Goal: Task Accomplishment & Management: Complete application form

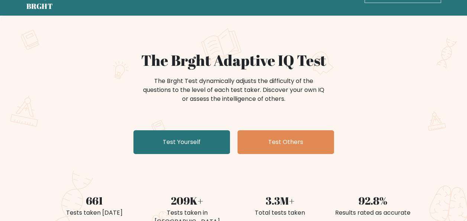
scroll to position [37, 0]
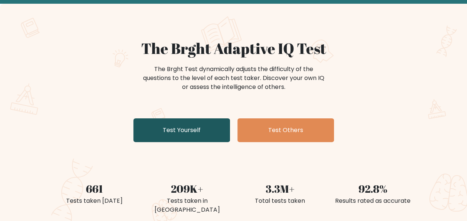
click at [220, 127] on link "Test Yourself" at bounding box center [181, 130] width 97 height 24
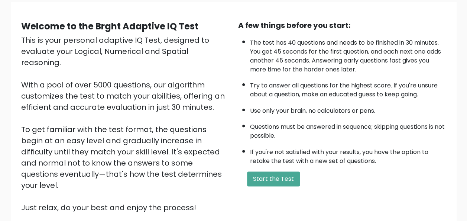
scroll to position [45, 0]
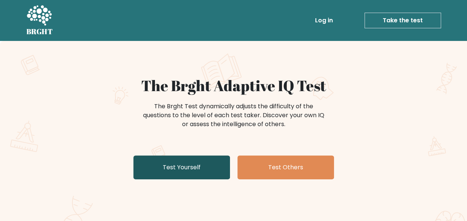
click at [202, 163] on link "Test Yourself" at bounding box center [181, 167] width 97 height 24
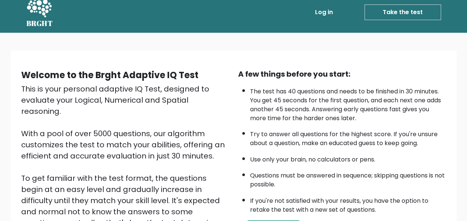
scroll to position [120, 0]
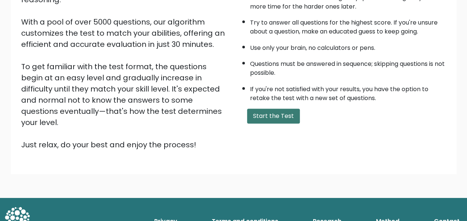
click at [270, 117] on button "Start the Test" at bounding box center [273, 116] width 53 height 15
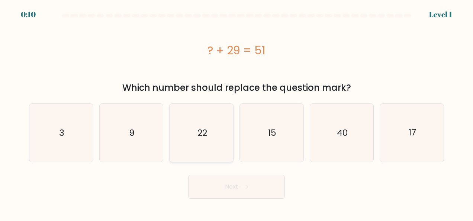
click at [220, 131] on icon "22" at bounding box center [201, 133] width 58 height 58
click at [236, 112] on input "c. 22" at bounding box center [236, 111] width 0 height 2
radio input "true"
click at [254, 195] on button "Next" at bounding box center [236, 187] width 97 height 24
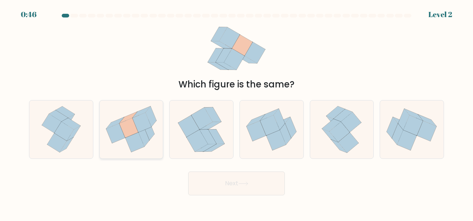
click at [150, 109] on icon at bounding box center [150, 116] width 11 height 20
click at [236, 110] on input "b." at bounding box center [236, 111] width 0 height 2
radio input "true"
click at [281, 180] on button "Next" at bounding box center [236, 183] width 97 height 24
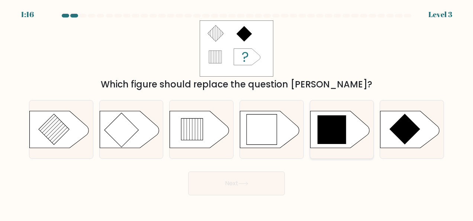
click at [341, 130] on icon at bounding box center [331, 129] width 29 height 29
click at [237, 112] on input "e." at bounding box center [236, 111] width 0 height 2
radio input "true"
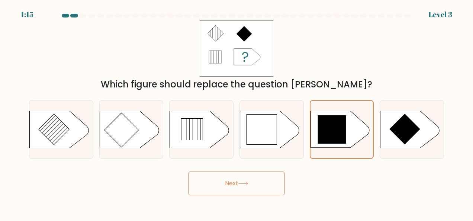
click at [265, 181] on button "Next" at bounding box center [236, 183] width 97 height 24
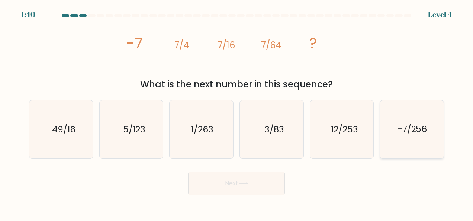
click at [404, 128] on text "-7/256" at bounding box center [412, 129] width 29 height 12
click at [237, 112] on input "f. -7/256" at bounding box center [236, 111] width 0 height 2
radio input "true"
click at [219, 187] on button "Next" at bounding box center [236, 183] width 97 height 24
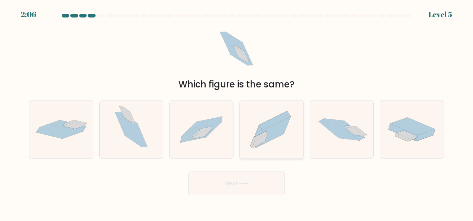
click at [273, 132] on icon at bounding box center [273, 131] width 35 height 31
click at [237, 112] on input "d." at bounding box center [236, 111] width 0 height 2
radio input "true"
click at [270, 182] on button "Next" at bounding box center [236, 183] width 97 height 24
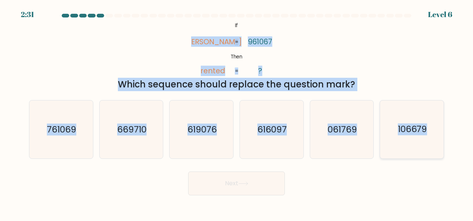
drag, startPoint x: 203, startPoint y: 42, endPoint x: 442, endPoint y: 149, distance: 261.6
click at [442, 149] on form "If ?" at bounding box center [236, 104] width 473 height 181
copy form "denter rented 961067 ? = = Which sequence should replace the question mark? a. …"
click at [82, 48] on div "@import url('https://fonts.googleapis.com/css?family=Abril+Fatface:400,100,100i…" at bounding box center [237, 55] width 424 height 71
click at [93, 57] on div "@import url('https://fonts.googleapis.com/css?family=Abril+Fatface:400,100,100i…" at bounding box center [237, 55] width 424 height 71
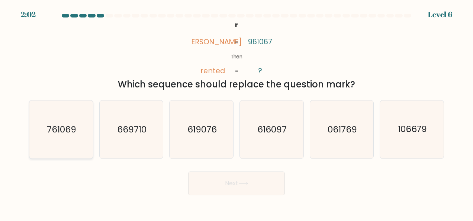
click at [83, 137] on icon "761069" at bounding box center [61, 129] width 58 height 58
click at [236, 112] on input "a. 761069" at bounding box center [236, 111] width 0 height 2
radio input "true"
click at [235, 178] on button "Next" at bounding box center [236, 183] width 97 height 24
click at [245, 190] on button "Next" at bounding box center [236, 183] width 97 height 24
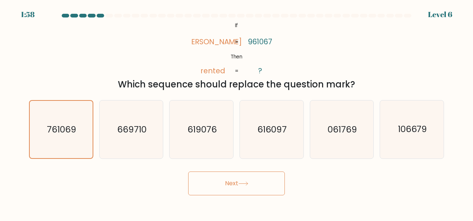
click at [262, 178] on button "Next" at bounding box center [236, 183] width 97 height 24
click at [210, 185] on button "Next" at bounding box center [236, 183] width 97 height 24
click at [43, 128] on icon "761069" at bounding box center [60, 129] width 57 height 57
click at [236, 112] on input "a. 761069" at bounding box center [236, 111] width 0 height 2
click at [43, 128] on icon "761069" at bounding box center [60, 129] width 57 height 57
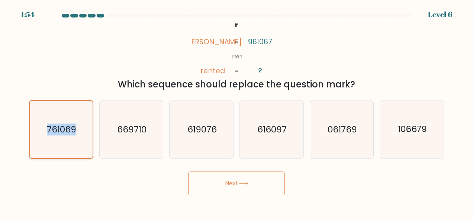
click at [236, 112] on input "a. 761069" at bounding box center [236, 111] width 0 height 2
click at [78, 152] on icon "761069" at bounding box center [60, 129] width 57 height 57
click at [236, 112] on input "a. 761069" at bounding box center [236, 111] width 0 height 2
click at [213, 194] on button "Next" at bounding box center [236, 183] width 97 height 24
click at [254, 183] on button "Next" at bounding box center [236, 183] width 97 height 24
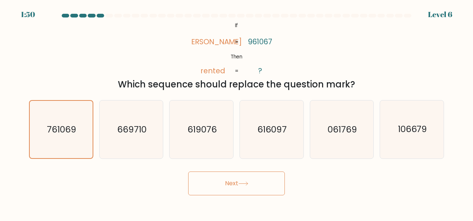
click at [188, 171] on button "Next" at bounding box center [236, 183] width 97 height 24
click at [255, 182] on button "Next" at bounding box center [236, 183] width 97 height 24
click at [354, 40] on div "@import url('https://fonts.googleapis.com/css?family=Abril+Fatface:400,100,100i…" at bounding box center [237, 55] width 424 height 71
click at [259, 186] on button "Next" at bounding box center [236, 183] width 97 height 24
click at [50, 43] on div "@import url('https://fonts.googleapis.com/css?family=Abril+Fatface:400,100,100i…" at bounding box center [237, 55] width 424 height 71
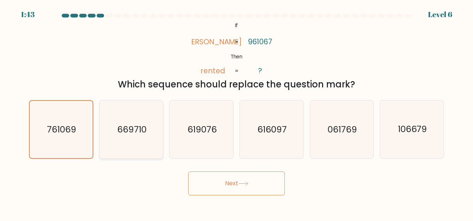
click at [163, 143] on div "669710" at bounding box center [131, 129] width 64 height 59
click at [236, 112] on input "b. 669710" at bounding box center [236, 111] width 0 height 2
radio input "true"
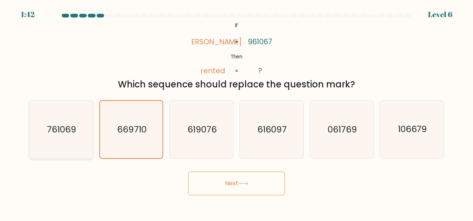
click at [83, 138] on icon "761069" at bounding box center [61, 129] width 58 height 58
click at [236, 112] on input "a. 761069" at bounding box center [236, 111] width 0 height 2
radio input "true"
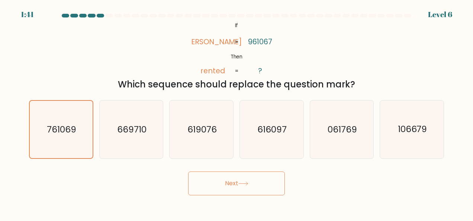
click at [234, 195] on body "1:41 Level 6 If" at bounding box center [236, 110] width 473 height 221
click at [234, 187] on button "Next" at bounding box center [236, 183] width 97 height 24
click at [238, 182] on button "Next" at bounding box center [236, 183] width 97 height 24
click at [188, 171] on button "Next" at bounding box center [236, 183] width 97 height 24
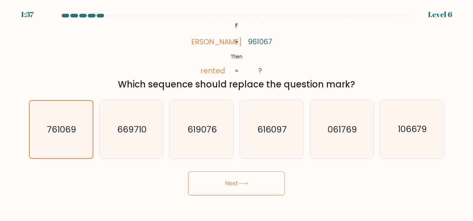
click at [188, 171] on button "Next" at bounding box center [236, 183] width 97 height 24
click at [233, 180] on button "Next" at bounding box center [236, 183] width 97 height 24
click at [233, 179] on button "Next" at bounding box center [236, 183] width 97 height 24
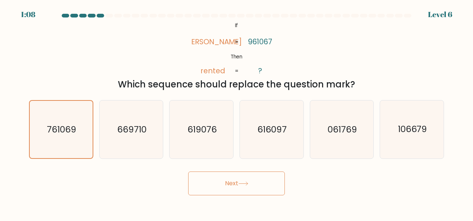
click at [234, 179] on button "Next" at bounding box center [236, 183] width 97 height 24
click at [235, 191] on button "Next" at bounding box center [236, 183] width 97 height 24
click at [236, 190] on button "Next" at bounding box center [236, 183] width 97 height 24
click at [240, 186] on button "Next" at bounding box center [236, 183] width 97 height 24
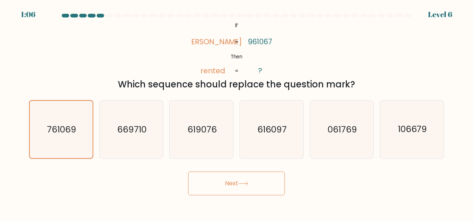
click at [240, 186] on button "Next" at bounding box center [236, 183] width 97 height 24
drag, startPoint x: 240, startPoint y: 186, endPoint x: 251, endPoint y: 172, distance: 17.4
click at [241, 184] on button "Next" at bounding box center [236, 183] width 97 height 24
drag, startPoint x: 147, startPoint y: 68, endPoint x: 167, endPoint y: 74, distance: 20.2
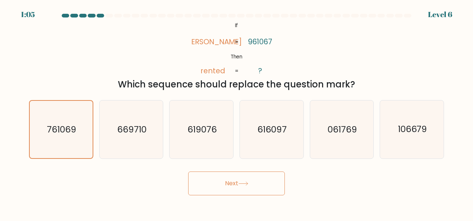
click at [153, 75] on div "@import url('https://fonts.googleapis.com/css?family=Abril+Fatface:400,100,100i…" at bounding box center [237, 55] width 424 height 71
click at [214, 168] on div "Next" at bounding box center [237, 182] width 424 height 28
click at [217, 170] on div "Next" at bounding box center [237, 182] width 424 height 28
click at [253, 188] on button "Next" at bounding box center [236, 183] width 97 height 24
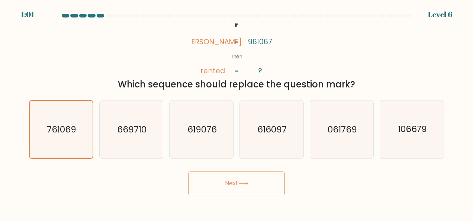
click at [253, 189] on button "Next" at bounding box center [236, 183] width 97 height 24
click at [188, 171] on button "Next" at bounding box center [236, 183] width 97 height 24
click at [76, 127] on text "761069" at bounding box center [61, 129] width 29 height 12
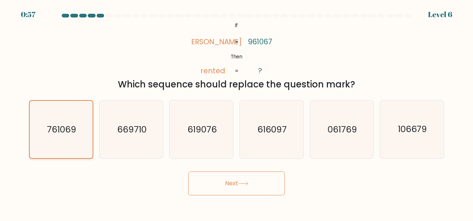
click at [236, 112] on input "a. 761069" at bounding box center [236, 111] width 0 height 2
click at [65, 127] on text "761069" at bounding box center [61, 129] width 29 height 12
click at [236, 112] on input "a. 761069" at bounding box center [236, 111] width 0 height 2
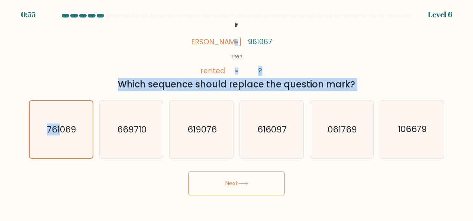
drag, startPoint x: 316, startPoint y: 84, endPoint x: 255, endPoint y: 63, distance: 64.3
click at [255, 63] on form "If ?" at bounding box center [236, 104] width 473 height 181
drag, startPoint x: 255, startPoint y: 63, endPoint x: 253, endPoint y: 71, distance: 7.7
click at [253, 71] on icon "@import url('https://fonts.googleapis.com/css?family=Abril+Fatface:400,100,100i…" at bounding box center [236, 48] width 91 height 56
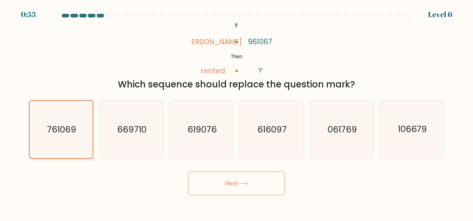
click at [88, 112] on icon "761069" at bounding box center [60, 129] width 57 height 57
click at [236, 112] on input "a. 761069" at bounding box center [236, 111] width 0 height 2
click at [88, 112] on icon "761069" at bounding box center [60, 129] width 57 height 57
click at [236, 112] on input "a. 761069" at bounding box center [236, 111] width 0 height 2
click at [220, 183] on button "Next" at bounding box center [236, 183] width 97 height 24
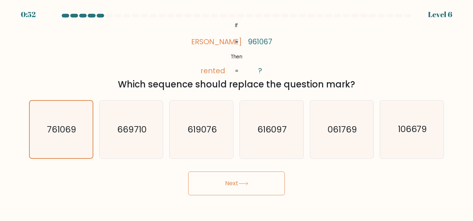
click at [215, 181] on button "Next" at bounding box center [236, 183] width 97 height 24
click at [276, 182] on button "Next" at bounding box center [236, 183] width 97 height 24
click at [277, 191] on button "Next" at bounding box center [236, 183] width 97 height 24
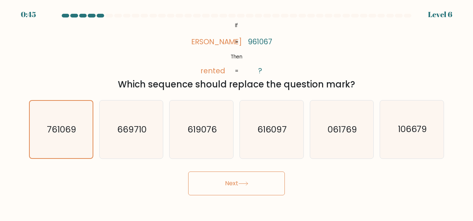
click at [277, 191] on button "Next" at bounding box center [236, 183] width 97 height 24
drag, startPoint x: 271, startPoint y: 181, endPoint x: 266, endPoint y: 183, distance: 4.7
click at [271, 182] on button "Next" at bounding box center [236, 183] width 97 height 24
click at [260, 183] on button "Next" at bounding box center [236, 183] width 97 height 24
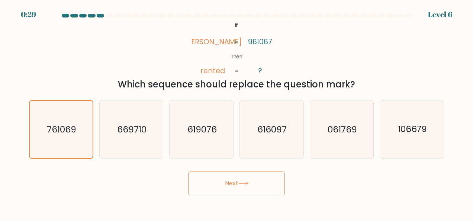
click at [227, 188] on button "Next" at bounding box center [236, 183] width 97 height 24
click at [188, 171] on button "Next" at bounding box center [236, 183] width 97 height 24
click at [271, 177] on button "Next" at bounding box center [236, 183] width 97 height 24
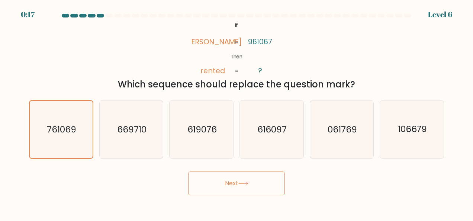
click at [226, 187] on button "Next" at bounding box center [236, 183] width 97 height 24
click at [238, 188] on button "Next" at bounding box center [236, 183] width 97 height 24
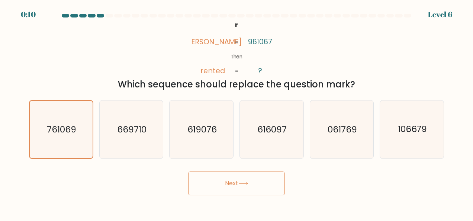
click at [281, 180] on button "Next" at bounding box center [236, 183] width 97 height 24
click at [204, 181] on button "Next" at bounding box center [236, 183] width 97 height 24
click at [204, 183] on button "Next" at bounding box center [236, 183] width 97 height 24
click at [204, 188] on button "Next" at bounding box center [236, 183] width 97 height 24
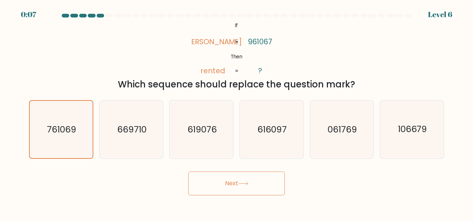
click at [260, 188] on button "Next" at bounding box center [236, 183] width 97 height 24
click at [188, 171] on button "Next" at bounding box center [236, 183] width 97 height 24
click at [280, 199] on body "0:01 Level 6 If" at bounding box center [236, 110] width 473 height 221
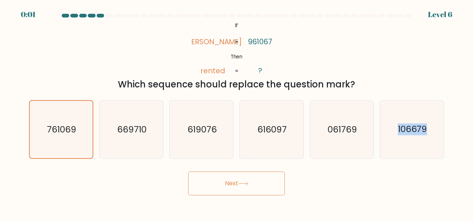
click at [280, 199] on body "0:01 Level 6 If" at bounding box center [236, 110] width 473 height 221
drag, startPoint x: 280, startPoint y: 199, endPoint x: 280, endPoint y: 189, distance: 9.7
click at [280, 189] on button "Next" at bounding box center [236, 183] width 97 height 24
click at [278, 186] on div "Next" at bounding box center [237, 182] width 424 height 28
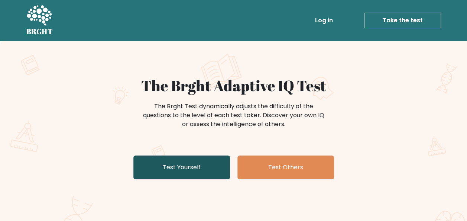
click at [190, 178] on link "Test Yourself" at bounding box center [181, 167] width 97 height 24
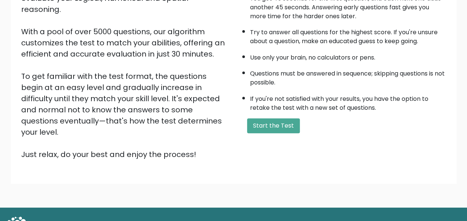
scroll to position [112, 0]
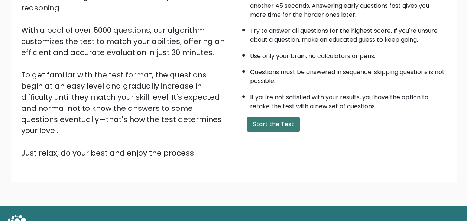
click at [270, 123] on button "Start the Test" at bounding box center [273, 124] width 53 height 15
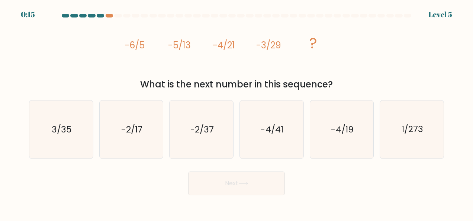
drag, startPoint x: 121, startPoint y: 38, endPoint x: 335, endPoint y: 83, distance: 218.4
click at [335, 83] on div "image/svg+xml -6/5 -5/13 -4/21 -3/29 ? What is the next number in this sequence?" at bounding box center [237, 55] width 424 height 71
copy div "-6/5 -5/13 -4/21 -3/29 ? What is the next number in this sequence?"
click at [225, 129] on icon "-2/37" at bounding box center [201, 129] width 58 height 58
click at [236, 112] on input "c. -2/37" at bounding box center [236, 111] width 0 height 2
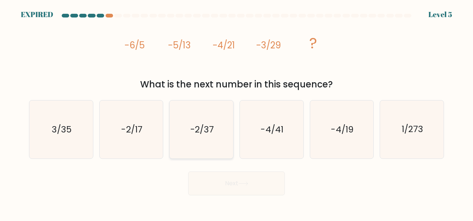
radio input "true"
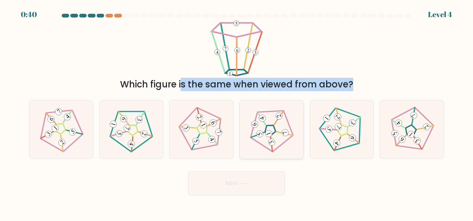
drag, startPoint x: 194, startPoint y: 23, endPoint x: 262, endPoint y: 135, distance: 131.1
click at [270, 135] on form at bounding box center [236, 104] width 473 height 181
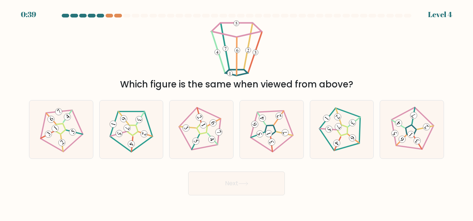
click at [357, 68] on div "Which figure is the same when viewed from above?" at bounding box center [237, 55] width 424 height 71
click at [59, 120] on icon at bounding box center [61, 129] width 46 height 46
click at [236, 112] on input "a." at bounding box center [236, 111] width 0 height 2
radio input "true"
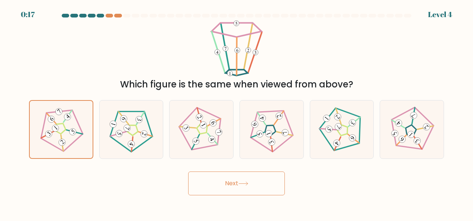
click at [211, 189] on button "Next" at bounding box center [236, 183] width 97 height 24
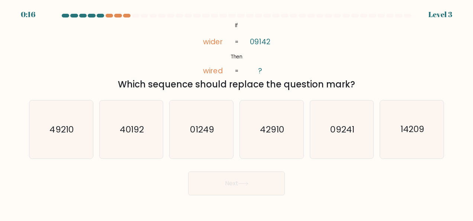
click at [261, 186] on button "Next" at bounding box center [236, 183] width 97 height 24
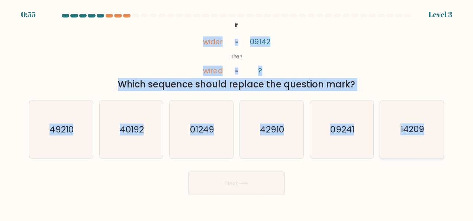
drag, startPoint x: 204, startPoint y: 31, endPoint x: 426, endPoint y: 133, distance: 244.5
click at [426, 133] on form "If ?" at bounding box center [236, 104] width 473 height 181
click at [426, 133] on icon "14209" at bounding box center [412, 129] width 58 height 58
click at [237, 112] on input "f. 14209" at bounding box center [236, 111] width 0 height 2
radio input "true"
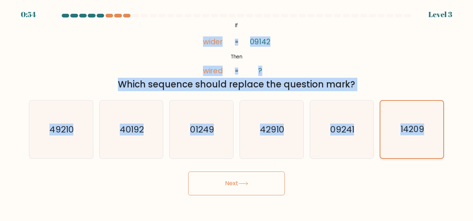
copy form "wider wired 09142 ? = = Which sequence should replace the question mark? a. 492…"
click at [147, 58] on div "@import url('https://fonts.googleapis.com/css?family=Abril+Fatface:400,100,100i…" at bounding box center [237, 55] width 424 height 71
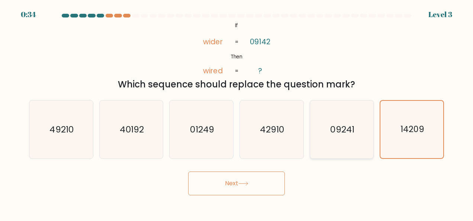
click at [352, 135] on icon "09241" at bounding box center [342, 129] width 58 height 58
click at [237, 112] on input "e. 09241" at bounding box center [236, 111] width 0 height 2
radio input "true"
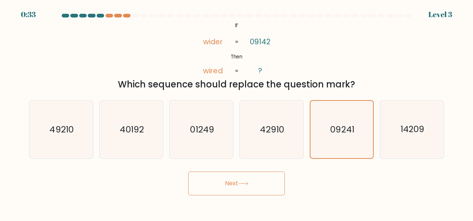
click at [268, 179] on button "Next" at bounding box center [236, 183] width 97 height 24
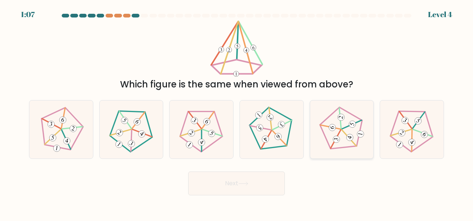
click at [350, 120] on icon at bounding box center [342, 129] width 46 height 46
click at [237, 112] on input "e." at bounding box center [236, 111] width 0 height 2
radio input "true"
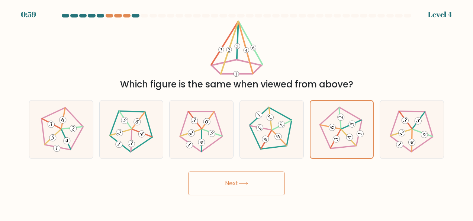
click at [274, 178] on button "Next" at bounding box center [236, 183] width 97 height 24
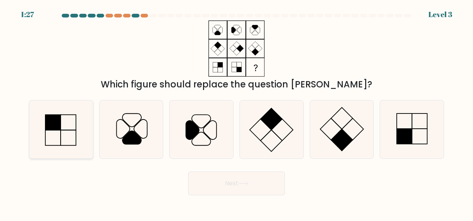
click at [48, 116] on rect at bounding box center [52, 122] width 15 height 15
click at [236, 112] on input "a." at bounding box center [236, 111] width 0 height 2
radio input "true"
click at [49, 119] on rect at bounding box center [53, 122] width 15 height 15
click at [236, 112] on input "a." at bounding box center [236, 111] width 0 height 2
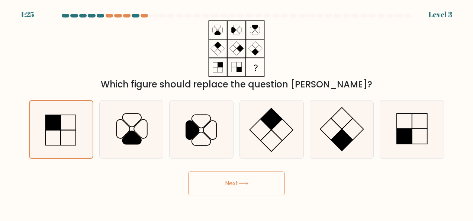
click at [210, 184] on button "Next" at bounding box center [236, 183] width 97 height 24
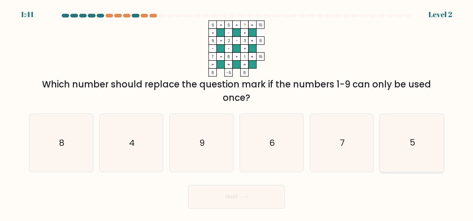
click at [392, 139] on icon "5" at bounding box center [412, 143] width 58 height 58
click at [237, 112] on input "f. 5" at bounding box center [236, 111] width 0 height 2
radio input "true"
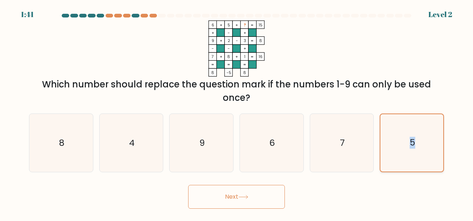
click at [393, 142] on icon "5" at bounding box center [411, 142] width 57 height 57
click at [237, 112] on input "f. 5" at bounding box center [236, 111] width 0 height 2
click at [262, 199] on button "Next" at bounding box center [236, 197] width 97 height 24
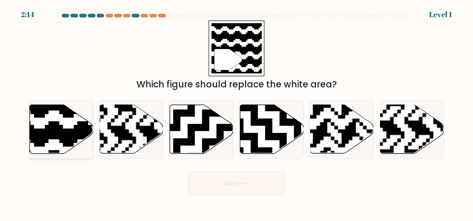
click at [66, 131] on icon at bounding box center [80, 103] width 115 height 115
click at [236, 112] on input "a." at bounding box center [236, 111] width 0 height 2
radio input "true"
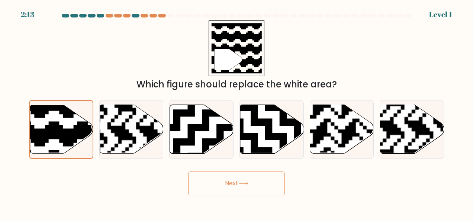
click at [212, 182] on button "Next" at bounding box center [236, 183] width 97 height 24
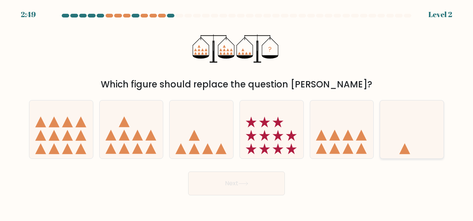
click at [409, 126] on icon at bounding box center [412, 129] width 64 height 52
click at [237, 112] on input "f." at bounding box center [236, 111] width 0 height 2
radio input "true"
click at [253, 184] on button "Next" at bounding box center [236, 183] width 97 height 24
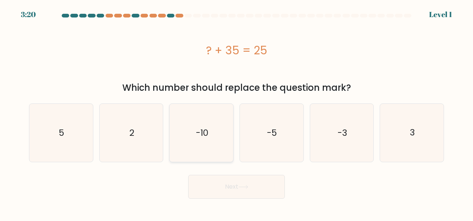
click at [200, 120] on icon "-10" at bounding box center [201, 133] width 58 height 58
click at [236, 112] on input "c. -10" at bounding box center [236, 111] width 0 height 2
radio input "true"
click at [263, 178] on button "Next" at bounding box center [236, 187] width 97 height 24
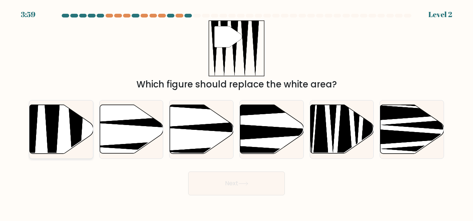
click at [55, 125] on icon at bounding box center [52, 156] width 16 height 126
click at [236, 112] on input "a." at bounding box center [236, 111] width 0 height 2
radio input "true"
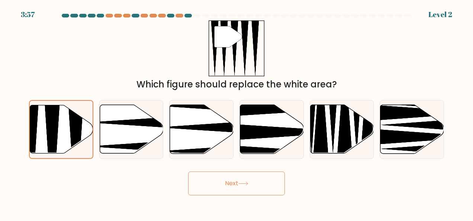
click at [246, 184] on icon at bounding box center [243, 183] width 10 height 4
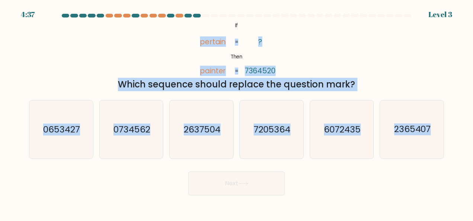
drag, startPoint x: 202, startPoint y: 42, endPoint x: 430, endPoint y: 187, distance: 269.8
click at [430, 187] on form "If ?" at bounding box center [236, 104] width 473 height 181
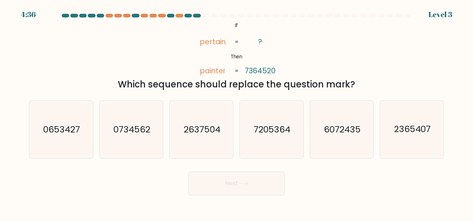
drag, startPoint x: 430, startPoint y: 187, endPoint x: 446, endPoint y: 144, distance: 46.8
click at [446, 144] on form "If ?" at bounding box center [236, 104] width 473 height 181
click at [441, 133] on div "f. 2365407" at bounding box center [412, 129] width 70 height 59
drag, startPoint x: 440, startPoint y: 132, endPoint x: 355, endPoint y: 141, distance: 85.9
click at [355, 141] on div "a. 0653427 b. 0734562 c. 2637504 d." at bounding box center [236, 126] width 421 height 65
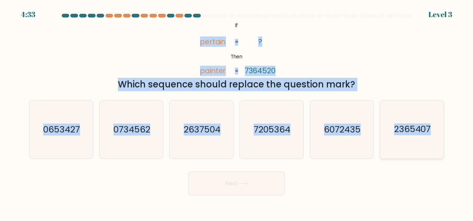
drag, startPoint x: 222, startPoint y: 50, endPoint x: 444, endPoint y: 122, distance: 233.0
click at [444, 122] on form "If ?" at bounding box center [236, 104] width 473 height 181
copy form "pertain painter ? 7364520 = = Which sequence should replace the question mark? …"
click at [281, 129] on text "7205364" at bounding box center [272, 129] width 37 height 12
click at [237, 112] on input "d. 7205364" at bounding box center [236, 111] width 0 height 2
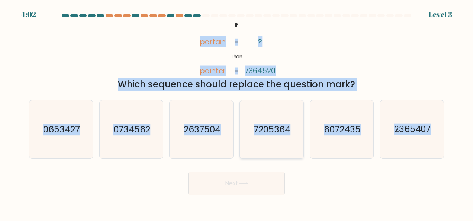
radio input "true"
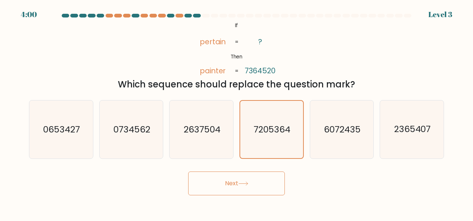
click at [226, 177] on button "Next" at bounding box center [236, 183] width 97 height 24
click at [247, 184] on icon at bounding box center [243, 183] width 10 height 4
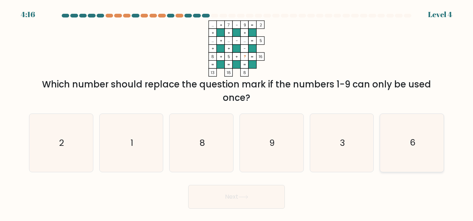
click at [396, 141] on icon "6" at bounding box center [412, 143] width 58 height 58
click at [237, 112] on input "f. 6" at bounding box center [236, 111] width 0 height 2
radio input "true"
click at [271, 193] on button "Next" at bounding box center [236, 197] width 97 height 24
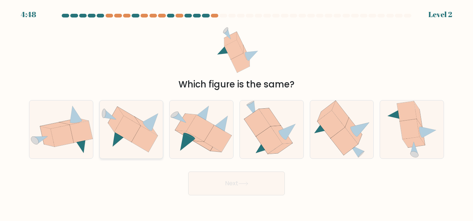
click at [145, 132] on icon at bounding box center [145, 139] width 26 height 26
click at [236, 112] on input "b." at bounding box center [236, 111] width 0 height 2
radio input "true"
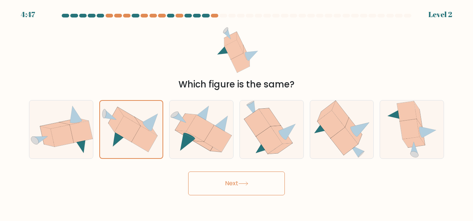
click at [238, 183] on button "Next" at bounding box center [236, 183] width 97 height 24
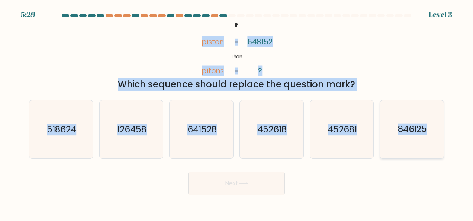
drag, startPoint x: 196, startPoint y: 37, endPoint x: 431, endPoint y: 133, distance: 254.1
click at [431, 133] on form "If ?" at bounding box center [236, 104] width 473 height 181
copy form "piston pitons 648152 ? = = Which sequence should replace the question mark? a. …"
click at [359, 157] on icon "452681" at bounding box center [342, 129] width 58 height 58
click at [237, 112] on input "e. 452681" at bounding box center [236, 111] width 0 height 2
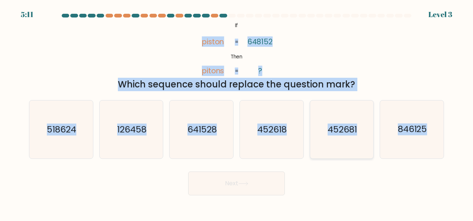
radio input "true"
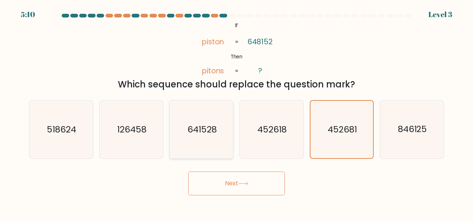
click at [217, 117] on icon "641528" at bounding box center [201, 129] width 58 height 58
click at [236, 112] on input "c. 641528" at bounding box center [236, 111] width 0 height 2
radio input "true"
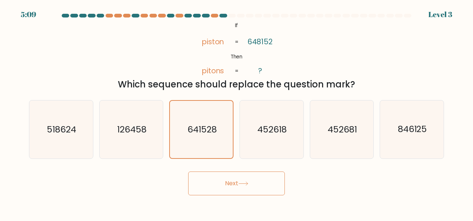
click at [229, 178] on button "Next" at bounding box center [236, 183] width 97 height 24
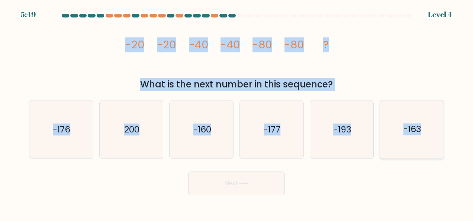
drag, startPoint x: 126, startPoint y: 41, endPoint x: 429, endPoint y: 130, distance: 315.6
click at [429, 130] on form at bounding box center [236, 104] width 473 height 181
copy form "-20 -20 -40 -40 -80 -80 ? What is the next number in this sequence? a. -176 b. …"
click at [202, 136] on icon "-160" at bounding box center [201, 129] width 58 height 58
click at [236, 112] on input "c. -160" at bounding box center [236, 111] width 0 height 2
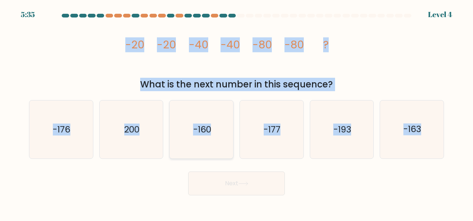
radio input "true"
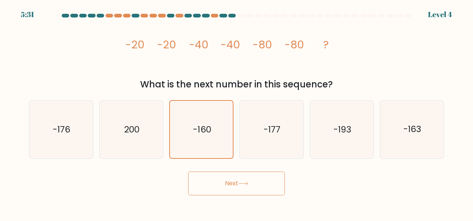
click at [244, 186] on button "Next" at bounding box center [236, 183] width 97 height 24
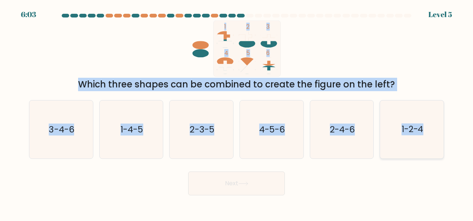
drag, startPoint x: 226, startPoint y: 30, endPoint x: 439, endPoint y: 147, distance: 242.9
click at [439, 147] on form at bounding box center [236, 104] width 473 height 181
click at [441, 147] on icon "1-2-4" at bounding box center [412, 129] width 58 height 58
click at [237, 112] on input "f. 1-2-4" at bounding box center [236, 111] width 0 height 2
radio input "true"
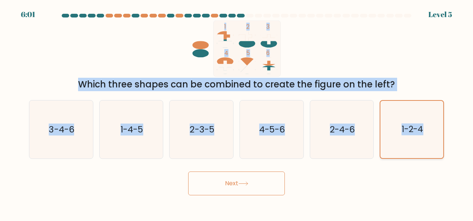
copy form "1 2 3 4 5 6 Which three shapes can be combined to create the figure on the left…"
click at [146, 139] on icon "1-4-5" at bounding box center [131, 129] width 58 height 58
click at [236, 112] on input "b. 1-4-5" at bounding box center [236, 111] width 0 height 2
radio input "true"
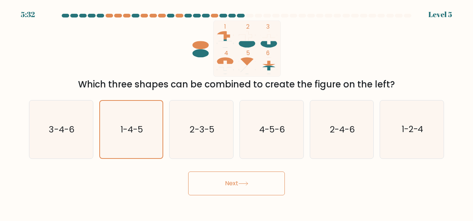
click at [275, 187] on button "Next" at bounding box center [236, 183] width 97 height 24
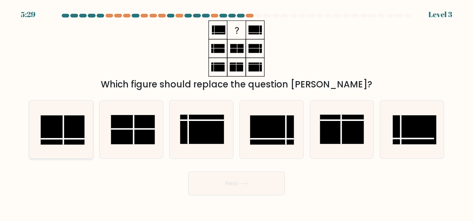
click at [71, 131] on rect at bounding box center [63, 129] width 44 height 29
click at [236, 112] on input "a." at bounding box center [236, 111] width 0 height 2
radio input "true"
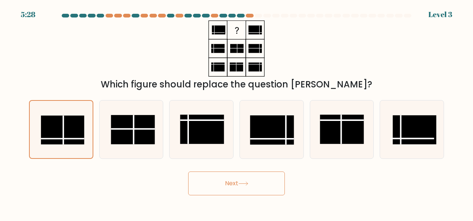
click at [236, 183] on button "Next" at bounding box center [236, 183] width 97 height 24
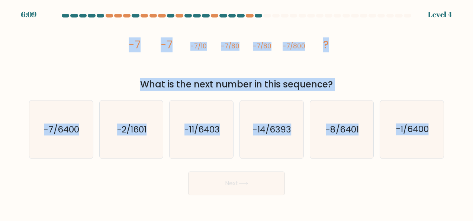
drag, startPoint x: 124, startPoint y: 39, endPoint x: 474, endPoint y: 142, distance: 364.8
click at [473, 142] on html "6:09 Level 4" at bounding box center [236, 110] width 473 height 221
copy form "-7 -7 -7/10 -7/80 -7/80 -7/800 ? What is the next number in this sequence? a. -…"
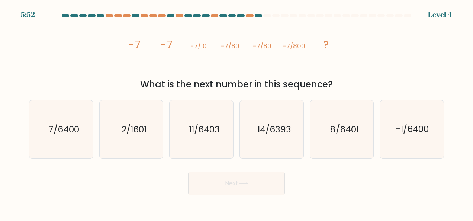
click at [94, 169] on div "Next" at bounding box center [237, 182] width 424 height 28
click at [56, 136] on icon "-7/6400" at bounding box center [61, 129] width 58 height 58
click at [236, 112] on input "a. -7/6400" at bounding box center [236, 111] width 0 height 2
radio input "true"
click at [216, 187] on button "Next" at bounding box center [236, 183] width 97 height 24
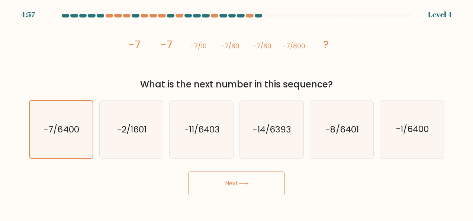
click at [242, 185] on icon at bounding box center [243, 183] width 10 height 4
drag, startPoint x: 250, startPoint y: 184, endPoint x: 277, endPoint y: 169, distance: 30.6
click at [250, 184] on button "Next" at bounding box center [236, 183] width 97 height 24
drag, startPoint x: 231, startPoint y: 201, endPoint x: 236, endPoint y: 195, distance: 8.2
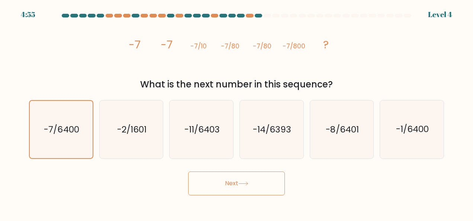
click at [233, 199] on body "4:55 Level 4" at bounding box center [236, 110] width 473 height 221
click at [275, 172] on form at bounding box center [236, 104] width 473 height 181
click at [262, 182] on button "Next" at bounding box center [236, 183] width 97 height 24
click at [265, 181] on button "Next" at bounding box center [236, 183] width 97 height 24
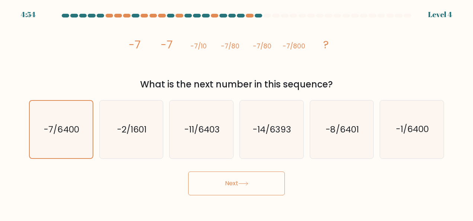
click at [266, 181] on button "Next" at bounding box center [236, 183] width 97 height 24
click at [227, 171] on div "Next" at bounding box center [237, 182] width 424 height 28
click at [91, 119] on div "-7/6400" at bounding box center [61, 129] width 64 height 59
click at [236, 112] on input "a. -7/6400" at bounding box center [236, 111] width 0 height 2
click at [140, 121] on icon "-2/1601" at bounding box center [131, 129] width 58 height 58
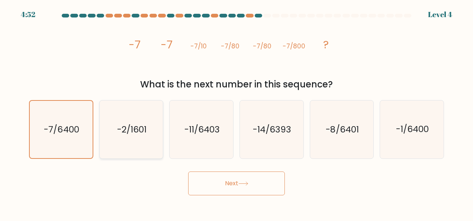
click at [236, 112] on input "b. -2/1601" at bounding box center [236, 111] width 0 height 2
radio input "true"
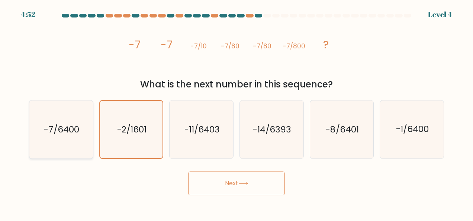
click at [69, 124] on text "-7/6400" at bounding box center [61, 129] width 35 height 12
click at [236, 112] on input "a. -7/6400" at bounding box center [236, 111] width 0 height 2
radio input "true"
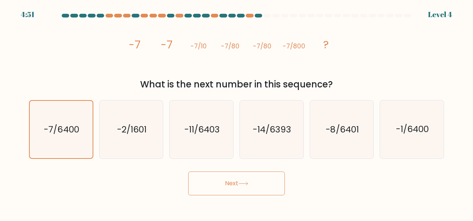
click at [221, 180] on button "Next" at bounding box center [236, 183] width 97 height 24
click at [254, 184] on button "Next" at bounding box center [236, 183] width 97 height 24
click at [188, 171] on button "Next" at bounding box center [236, 183] width 97 height 24
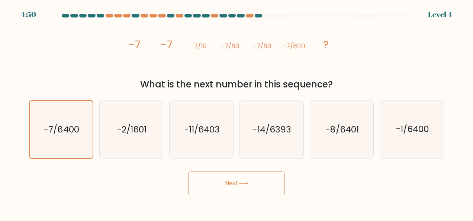
click at [188, 171] on button "Next" at bounding box center [236, 183] width 97 height 24
click at [246, 181] on button "Next" at bounding box center [236, 183] width 97 height 24
click at [251, 193] on button "Next" at bounding box center [236, 183] width 97 height 24
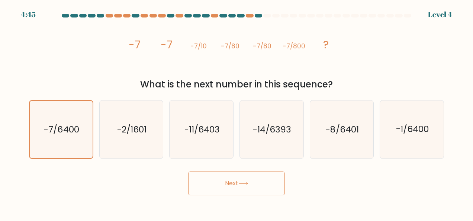
drag, startPoint x: 259, startPoint y: 183, endPoint x: 262, endPoint y: 181, distance: 3.8
click at [260, 182] on button "Next" at bounding box center [236, 183] width 97 height 24
click at [262, 181] on button "Next" at bounding box center [236, 183] width 97 height 24
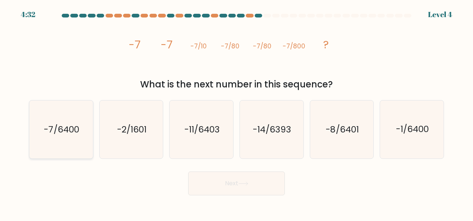
click at [85, 144] on icon "-7/6400" at bounding box center [61, 129] width 58 height 58
click at [236, 112] on input "a. -7/6400" at bounding box center [236, 111] width 0 height 2
radio input "true"
click at [233, 194] on button "Next" at bounding box center [236, 183] width 97 height 24
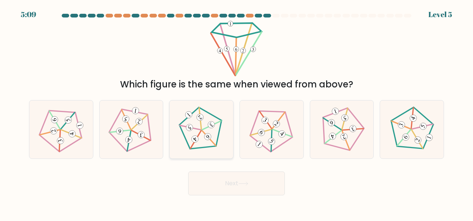
click at [223, 115] on icon at bounding box center [201, 129] width 46 height 46
click at [236, 112] on input "c." at bounding box center [236, 111] width 0 height 2
radio input "true"
click at [222, 177] on button "Next" at bounding box center [236, 183] width 97 height 24
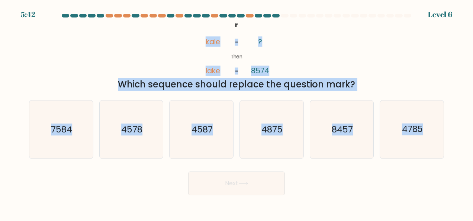
drag, startPoint x: 196, startPoint y: 29, endPoint x: 455, endPoint y: 109, distance: 270.7
click at [455, 109] on form "If ?" at bounding box center [236, 104] width 473 height 181
copy form "kale lake ? 8574 = = Which sequence should replace the question mark? a. 7584 b…"
click at [87, 22] on div "@import url('[URL][DOMAIN_NAME]); If Then [GEOGRAPHIC_DATA] ? 8574 = = Which se…" at bounding box center [237, 55] width 424 height 71
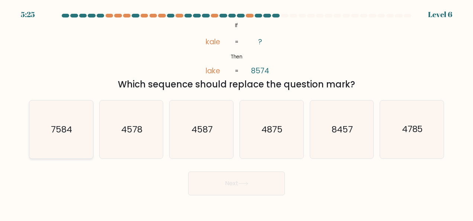
click at [65, 124] on text "7584" at bounding box center [61, 129] width 21 height 12
click at [236, 112] on input "a. 7584" at bounding box center [236, 111] width 0 height 2
radio input "true"
click at [242, 191] on button "Next" at bounding box center [236, 183] width 97 height 24
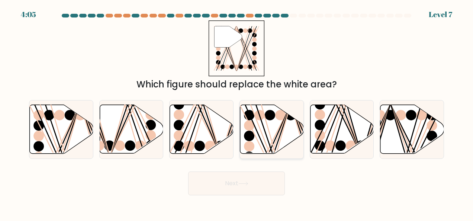
click at [276, 132] on icon at bounding box center [272, 129] width 64 height 49
click at [237, 112] on input "d." at bounding box center [236, 111] width 0 height 2
radio input "true"
click at [269, 188] on button "Next" at bounding box center [236, 183] width 97 height 24
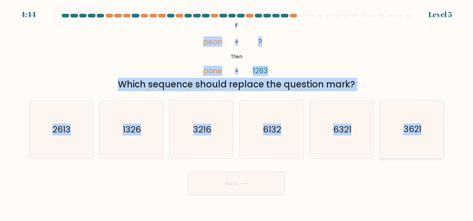
drag, startPoint x: 204, startPoint y: 34, endPoint x: 435, endPoint y: 155, distance: 260.2
click at [435, 155] on form "If ?" at bounding box center [236, 104] width 473 height 181
copy form "peon pone ? 1263 = = Which sequence should replace the question mark? a. 2613 b…"
click at [72, 57] on div "@import url('https://fonts.googleapis.com/css?family=Abril+Fatface:400,100,100i…" at bounding box center [237, 55] width 424 height 71
drag, startPoint x: 185, startPoint y: 36, endPoint x: 438, endPoint y: 130, distance: 269.8
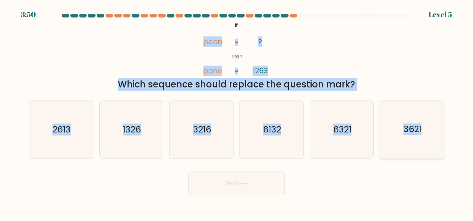
click at [438, 130] on form "If ?" at bounding box center [236, 104] width 473 height 181
click at [135, 63] on div "@import url('https://fonts.googleapis.com/css?family=Abril+Fatface:400,100,100i…" at bounding box center [237, 55] width 424 height 71
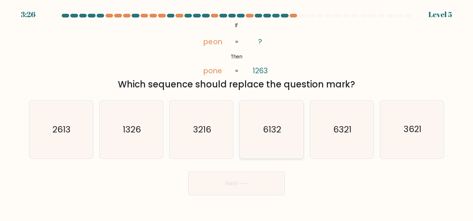
click at [283, 123] on icon "6132" at bounding box center [271, 129] width 58 height 58
click at [237, 112] on input "d. 6132" at bounding box center [236, 111] width 0 height 2
radio input "true"
click at [274, 189] on button "Next" at bounding box center [236, 183] width 97 height 24
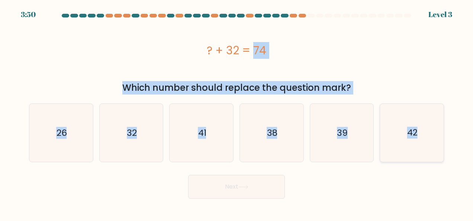
drag, startPoint x: 190, startPoint y: 49, endPoint x: 442, endPoint y: 141, distance: 268.5
click at [442, 141] on form "a." at bounding box center [236, 106] width 473 height 185
copy form "? + 32 = 74 Which number should replace the question mark? a. 26 b. 32 c. 41 d.…"
click at [402, 136] on icon "42" at bounding box center [412, 133] width 58 height 58
click at [237, 112] on input "f. 42" at bounding box center [236, 111] width 0 height 2
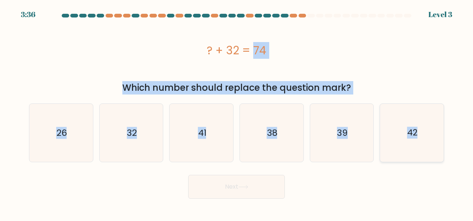
radio input "true"
click at [268, 181] on button "Next" at bounding box center [236, 187] width 97 height 24
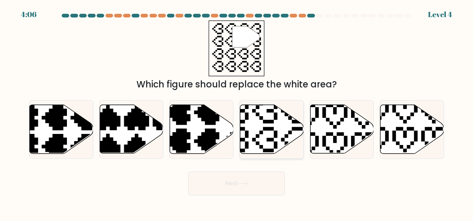
click at [256, 115] on icon at bounding box center [250, 154] width 112 height 112
click at [237, 112] on input "d." at bounding box center [236, 111] width 0 height 2
radio input "true"
click at [253, 181] on button "Next" at bounding box center [236, 183] width 97 height 24
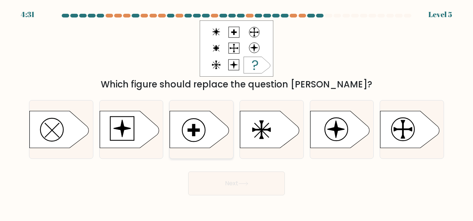
click at [220, 131] on icon at bounding box center [199, 129] width 59 height 37
click at [236, 112] on input "c." at bounding box center [236, 111] width 0 height 2
radio input "true"
click at [261, 184] on button "Next" at bounding box center [236, 183] width 97 height 24
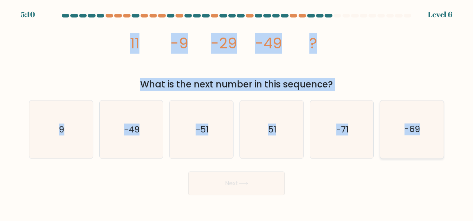
drag, startPoint x: 100, startPoint y: 41, endPoint x: 440, endPoint y: 122, distance: 350.0
click at [440, 122] on form at bounding box center [236, 104] width 473 height 181
copy form "11 -9 -29 -49 ? What is the next number in this sequence? a. 9 b. -49 c. -51 d.…"
click at [403, 133] on icon "-69" at bounding box center [412, 129] width 58 height 58
click at [237, 112] on input "f. -69" at bounding box center [236, 111] width 0 height 2
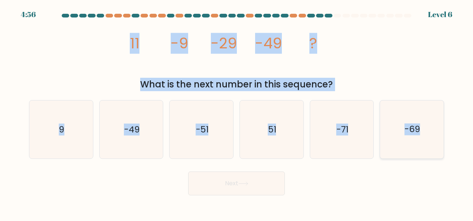
radio input "true"
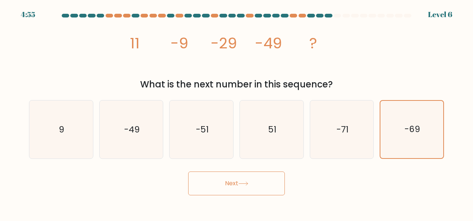
click at [348, 187] on div "Next" at bounding box center [237, 182] width 424 height 28
click at [259, 182] on button "Next" at bounding box center [236, 183] width 97 height 24
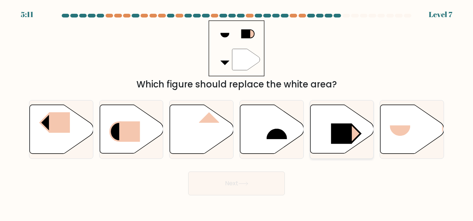
click at [331, 132] on rect at bounding box center [341, 133] width 21 height 20
click at [237, 112] on input "e." at bounding box center [236, 111] width 0 height 2
radio input "true"
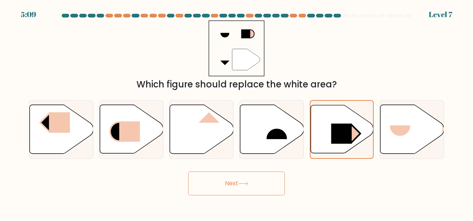
click at [230, 187] on button "Next" at bounding box center [236, 183] width 97 height 24
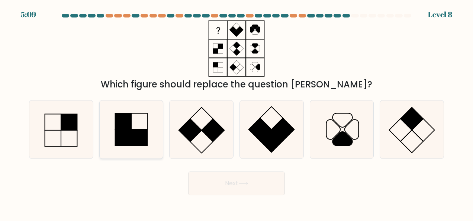
click at [123, 119] on rect at bounding box center [123, 121] width 16 height 16
click at [236, 112] on input "b." at bounding box center [236, 111] width 0 height 2
radio input "true"
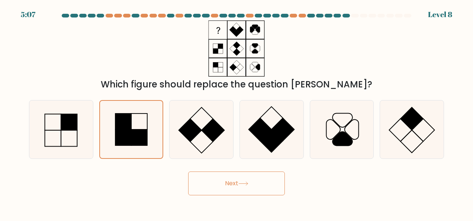
click at [273, 177] on button "Next" at bounding box center [236, 183] width 97 height 24
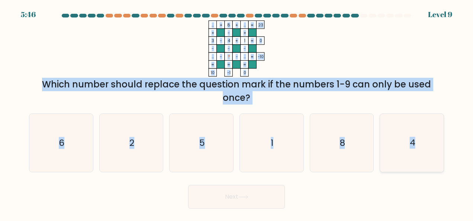
drag, startPoint x: 212, startPoint y: 22, endPoint x: 442, endPoint y: 152, distance: 263.5
click at [442, 152] on form at bounding box center [236, 111] width 473 height 195
copy form "... + 8 + ... 23 + - + 3 - 4 + 1 0 - - - ... - ? - ... = -10 = = = = 10 -1 0 = …"
click at [441, 147] on div "4" at bounding box center [412, 142] width 64 height 59
click at [237, 112] on input "f. 4" at bounding box center [236, 111] width 0 height 2
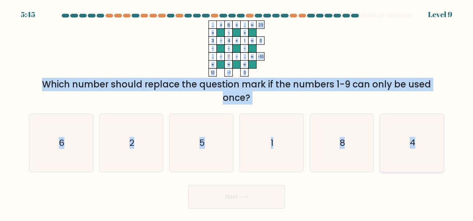
radio input "true"
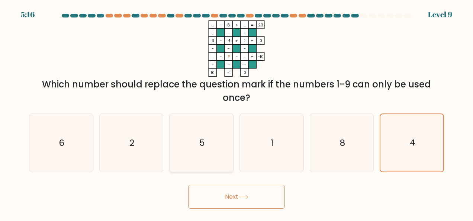
click at [230, 156] on icon "5" at bounding box center [201, 143] width 58 height 58
click at [236, 112] on input "c. 5" at bounding box center [236, 111] width 0 height 2
radio input "true"
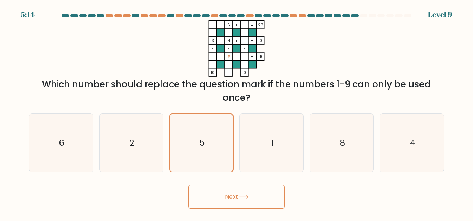
click at [242, 204] on button "Next" at bounding box center [236, 197] width 97 height 24
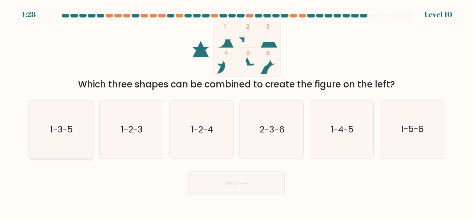
click at [69, 148] on icon "1-3-5" at bounding box center [61, 129] width 58 height 58
click at [236, 112] on input "a. 1-3-5" at bounding box center [236, 111] width 0 height 2
radio input "true"
click at [205, 187] on button "Next" at bounding box center [236, 183] width 97 height 24
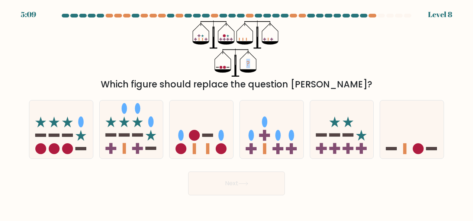
drag, startPoint x: 230, startPoint y: 42, endPoint x: 281, endPoint y: 75, distance: 61.2
click at [281, 75] on div "? Which figure should replace the question mark?" at bounding box center [237, 55] width 424 height 71
click at [288, 63] on div "? Which figure should replace the question mark?" at bounding box center [237, 55] width 424 height 71
click at [401, 147] on icon at bounding box center [412, 129] width 64 height 52
click at [237, 112] on input "f." at bounding box center [236, 111] width 0 height 2
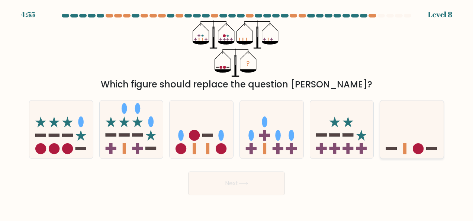
radio input "true"
click at [255, 186] on button "Next" at bounding box center [236, 183] width 97 height 24
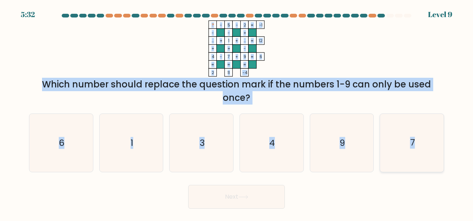
drag, startPoint x: 205, startPoint y: 27, endPoint x: 443, endPoint y: 155, distance: 270.0
click at [433, 160] on form at bounding box center [236, 111] width 473 height 195
copy form "? - 5 - 2 -1 - - + ... + 1 + ... 12 + + - 4 - 7 + 9 = 6 = = = = 2 11 -4 = Which…"
click at [175, 45] on icon "? - 5 - 2 -1 - - + ... + 1 + ... 12 + + - 4 - 7 + 9 = 6 = = = = 2 11 -4 =" at bounding box center [236, 48] width 223 height 56
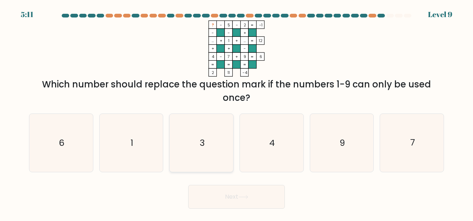
click at [219, 160] on icon "3" at bounding box center [201, 143] width 58 height 58
click at [236, 112] on input "c. 3" at bounding box center [236, 111] width 0 height 2
radio input "true"
click at [235, 204] on button "Next" at bounding box center [236, 197] width 97 height 24
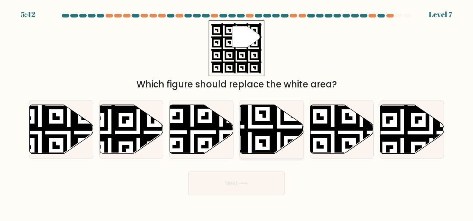
click at [272, 119] on icon at bounding box center [249, 155] width 115 height 115
click at [237, 112] on input "d." at bounding box center [236, 111] width 0 height 2
radio input "true"
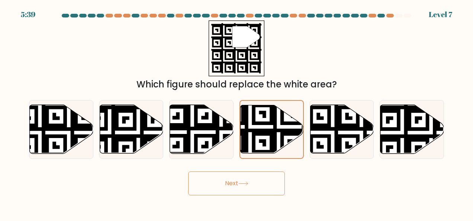
click at [252, 196] on body "5:39 Level 7" at bounding box center [236, 110] width 473 height 221
click at [252, 185] on button "Next" at bounding box center [236, 183] width 97 height 24
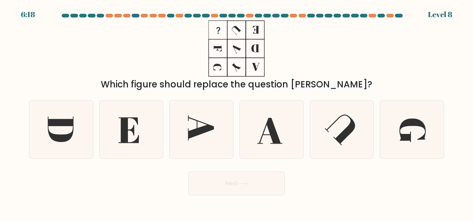
drag, startPoint x: 202, startPoint y: 24, endPoint x: 278, endPoint y: 59, distance: 84.2
click at [278, 59] on icon at bounding box center [236, 48] width 93 height 56
click at [211, 25] on rect at bounding box center [218, 30] width 18 height 18
drag, startPoint x: 211, startPoint y: 25, endPoint x: 304, endPoint y: 61, distance: 99.9
click at [304, 61] on div "Which figure should replace the question mark?" at bounding box center [237, 55] width 424 height 71
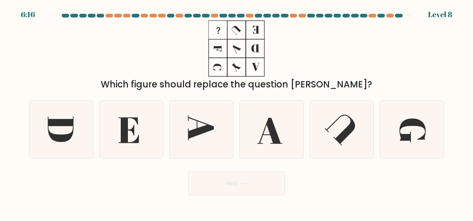
click at [303, 62] on div "Which figure should replace the question mark?" at bounding box center [237, 55] width 424 height 71
click at [407, 130] on icon at bounding box center [412, 129] width 58 height 58
click at [237, 112] on input "f." at bounding box center [236, 111] width 0 height 2
radio input "true"
click at [266, 181] on button "Next" at bounding box center [236, 183] width 97 height 24
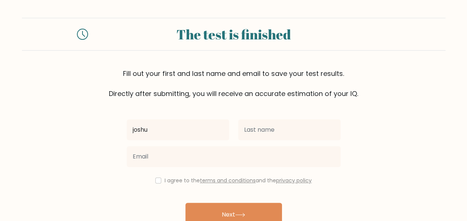
type input "[PERSON_NAME]"
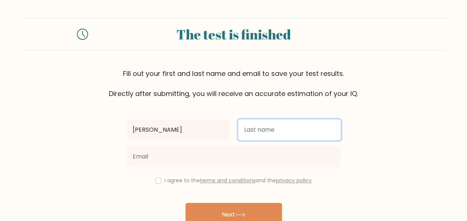
click at [284, 132] on input "text" at bounding box center [289, 129] width 103 height 21
type input "Tutor"
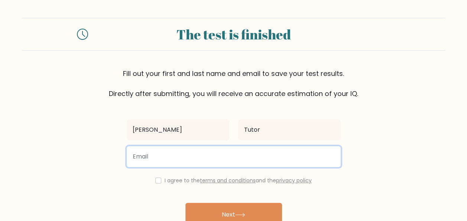
click at [224, 159] on input "email" at bounding box center [234, 156] width 214 height 21
type input "[EMAIL_ADDRESS][DOMAIN_NAME]"
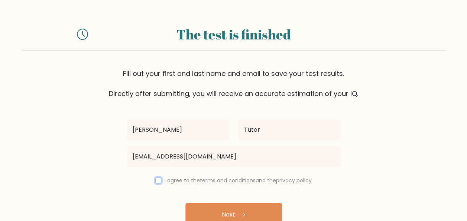
click at [156, 182] on input "checkbox" at bounding box center [158, 180] width 6 height 6
checkbox input "true"
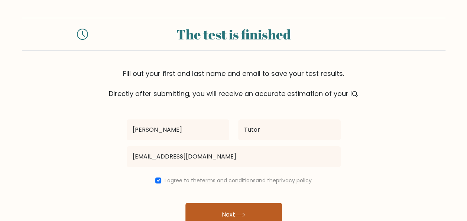
click at [225, 211] on button "Next" at bounding box center [234, 215] width 97 height 24
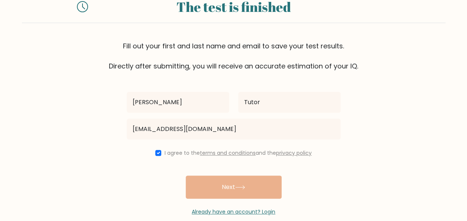
scroll to position [39, 0]
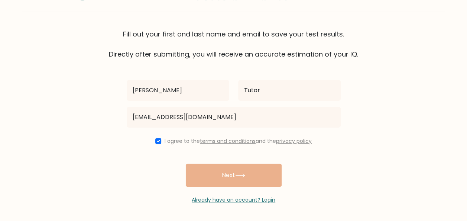
click at [251, 183] on div "[PERSON_NAME] [EMAIL_ADDRESS][DOMAIN_NAME] I agree to the terms and conditions …" at bounding box center [233, 131] width 223 height 145
click at [218, 179] on div "[PERSON_NAME] [EMAIL_ADDRESS][DOMAIN_NAME] I agree to the terms and conditions …" at bounding box center [233, 131] width 223 height 145
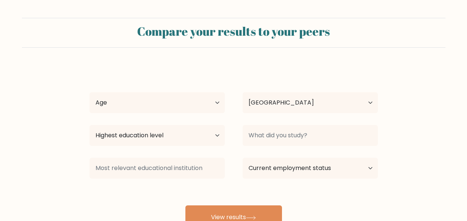
select select "PH"
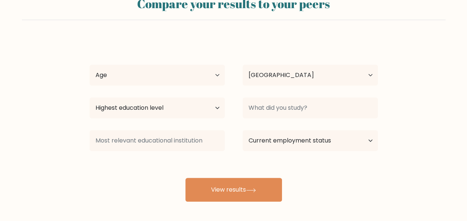
scroll to position [61, 0]
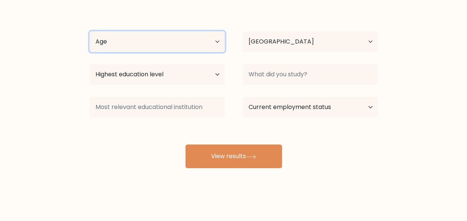
click at [188, 35] on select "Age Under [DEMOGRAPHIC_DATA] [DEMOGRAPHIC_DATA] [DEMOGRAPHIC_DATA] [DEMOGRAPHIC…" at bounding box center [157, 41] width 135 height 21
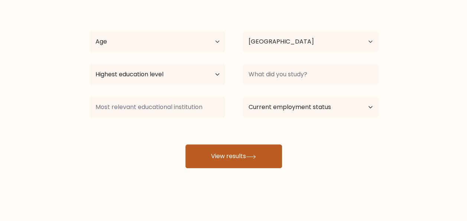
click at [251, 164] on button "View results" at bounding box center [234, 156] width 97 height 24
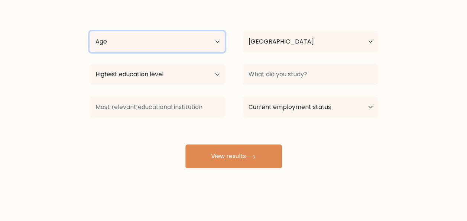
drag, startPoint x: 203, startPoint y: 45, endPoint x: 205, endPoint y: 48, distance: 3.8
click at [203, 45] on select "Age Under [DEMOGRAPHIC_DATA] [DEMOGRAPHIC_DATA] [DEMOGRAPHIC_DATA] [DEMOGRAPHIC…" at bounding box center [157, 41] width 135 height 21
select select "18_24"
click at [90, 31] on select "Age Under [DEMOGRAPHIC_DATA] [DEMOGRAPHIC_DATA] [DEMOGRAPHIC_DATA] [DEMOGRAPHIC…" at bounding box center [157, 41] width 135 height 21
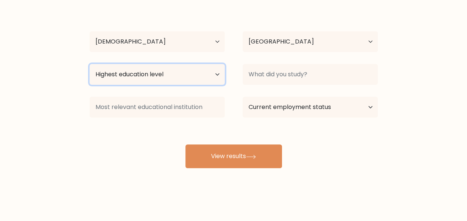
click at [187, 72] on select "Highest education level No schooling Primary Lower Secondary Upper Secondary Oc…" at bounding box center [157, 74] width 135 height 21
select select "bachelors_degree"
click at [90, 64] on select "Highest education level No schooling Primary Lower Secondary Upper Secondary Oc…" at bounding box center [157, 74] width 135 height 21
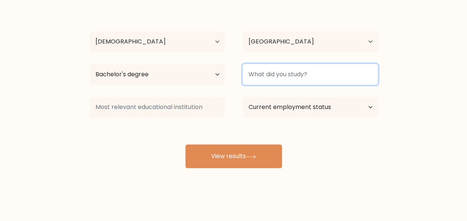
click at [314, 65] on input at bounding box center [310, 74] width 135 height 21
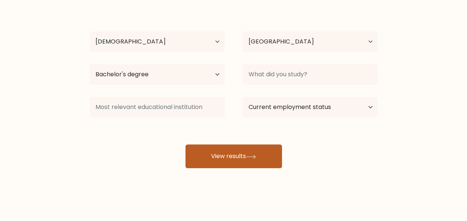
click at [215, 148] on button "View results" at bounding box center [234, 156] width 97 height 24
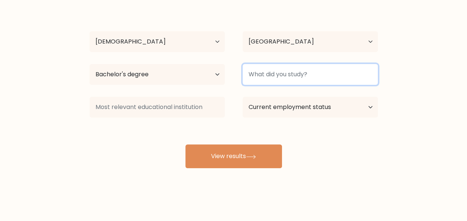
click at [325, 75] on input at bounding box center [310, 74] width 135 height 21
type input "i"
type input "S"
type input "Hospitality Management"
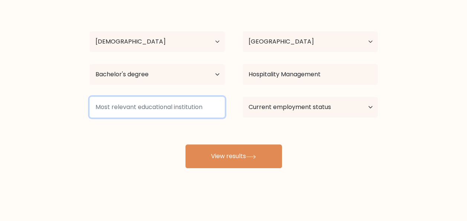
click at [149, 103] on input at bounding box center [157, 107] width 135 height 21
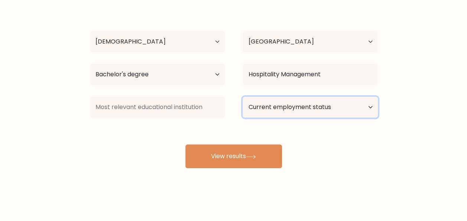
click at [349, 114] on select "Current employment status Employed Student Retired Other / prefer not to answer" at bounding box center [310, 107] width 135 height 21
select select "student"
click at [243, 97] on select "Current employment status Employed Student Retired Other / prefer not to answer" at bounding box center [310, 107] width 135 height 21
click at [309, 111] on select "Current employment status Employed Student Retired Other / prefer not to answer" at bounding box center [310, 107] width 135 height 21
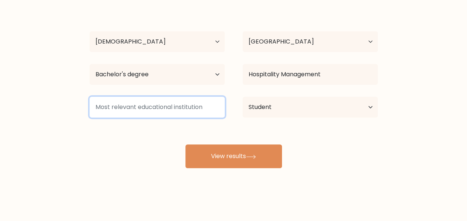
click at [146, 114] on input at bounding box center [157, 107] width 135 height 21
type input "business management"
click at [186, 144] on button "View results" at bounding box center [234, 156] width 97 height 24
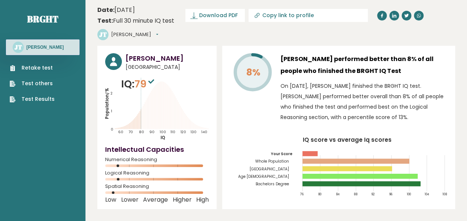
click at [51, 66] on link "Retake test" at bounding box center [32, 68] width 45 height 8
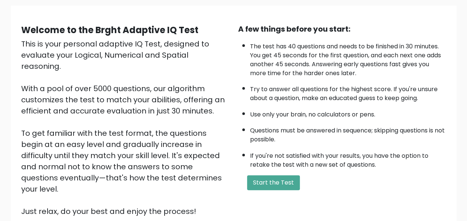
scroll to position [120, 0]
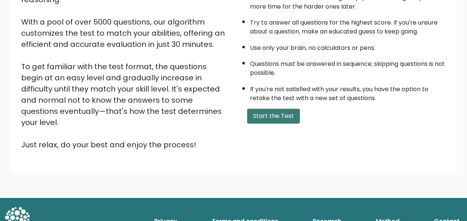
click at [273, 117] on button "Start the Test" at bounding box center [273, 116] width 53 height 15
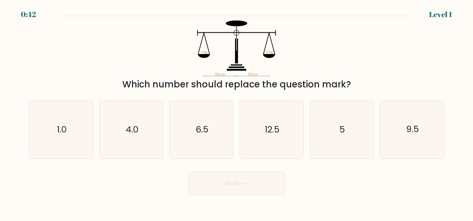
drag, startPoint x: 163, startPoint y: 40, endPoint x: 261, endPoint y: 66, distance: 101.2
click at [261, 66] on icon "105 cm 105 cm ? kg 5 kg" at bounding box center [236, 48] width 223 height 56
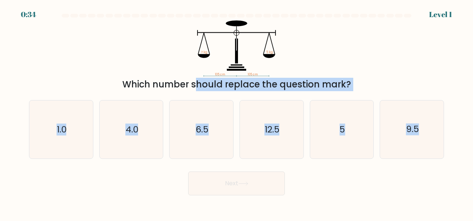
drag, startPoint x: 127, startPoint y: 81, endPoint x: 419, endPoint y: 162, distance: 303.8
click at [419, 162] on form at bounding box center [236, 104] width 473 height 181
copy form "Which number should replace the question mark? a. 1.0 b. 4.0 c. 6.5 d. 12.5 e. …"
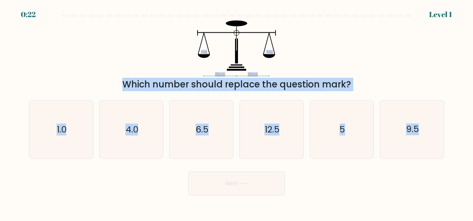
copy form "105 cm 105 cm ? kg 5 kg Which number should replace the question mark? a. 1.0 b…"
drag, startPoint x: 214, startPoint y: 74, endPoint x: 454, endPoint y: 150, distance: 252.0
click at [454, 150] on form at bounding box center [236, 104] width 473 height 181
click at [89, 25] on div "105 cm 105 cm ? kg 5 kg Which number should replace the question mark?" at bounding box center [237, 55] width 424 height 71
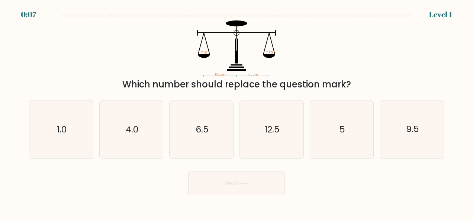
click at [445, 138] on div "f. 9.5" at bounding box center [412, 129] width 70 height 59
click at [443, 138] on div "9.5" at bounding box center [412, 129] width 64 height 59
click at [237, 112] on input "f. 9.5" at bounding box center [236, 111] width 0 height 2
radio input "true"
click at [154, 32] on icon "105 cm 105 cm ? kg 5 kg" at bounding box center [236, 48] width 223 height 56
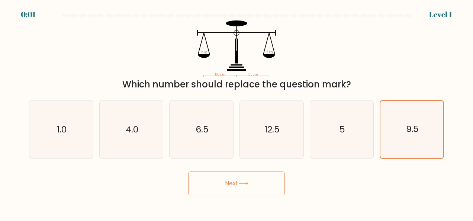
drag, startPoint x: 374, startPoint y: 114, endPoint x: 369, endPoint y: 115, distance: 5.3
click at [374, 114] on div "e. 5" at bounding box center [342, 129] width 70 height 59
click at [363, 116] on icon "5" at bounding box center [342, 129] width 58 height 58
click at [237, 112] on input "e. 5" at bounding box center [236, 111] width 0 height 2
radio input "true"
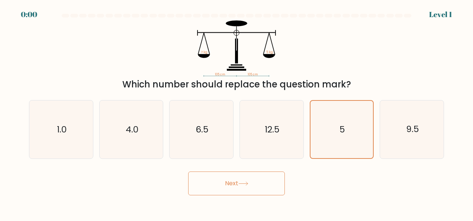
click at [277, 178] on button "Next" at bounding box center [236, 183] width 97 height 24
click at [276, 169] on div "Next" at bounding box center [237, 182] width 424 height 28
click at [272, 184] on div "Next" at bounding box center [237, 182] width 424 height 28
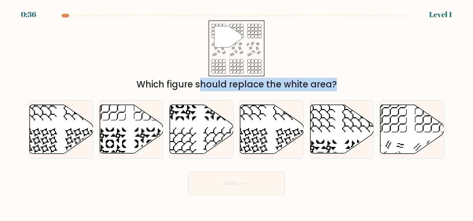
drag, startPoint x: 393, startPoint y: 113, endPoint x: 255, endPoint y: 34, distance: 158.9
click at [255, 34] on form at bounding box center [236, 104] width 473 height 181
drag, startPoint x: 255, startPoint y: 34, endPoint x: 209, endPoint y: 24, distance: 46.9
click at [209, 24] on icon """ at bounding box center [237, 48] width 56 height 56
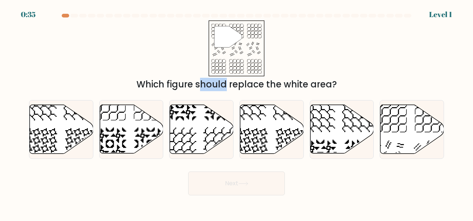
drag, startPoint x: 209, startPoint y: 24, endPoint x: 252, endPoint y: 52, distance: 51.9
click at [252, 52] on icon """ at bounding box center [237, 48] width 56 height 56
click at [392, 113] on icon at bounding box center [412, 129] width 64 height 49
click at [237, 112] on input "f." at bounding box center [236, 111] width 0 height 2
radio input "true"
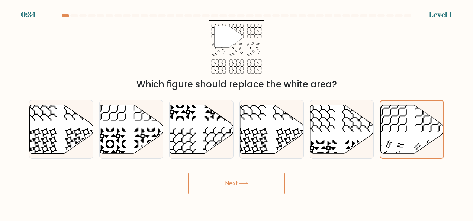
click at [263, 186] on button "Next" at bounding box center [236, 183] width 97 height 24
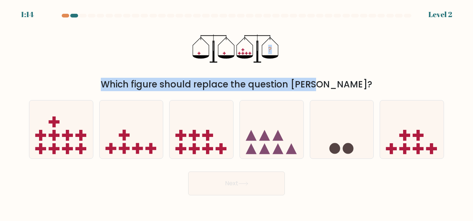
drag, startPoint x: 199, startPoint y: 48, endPoint x: 276, endPoint y: 77, distance: 82.5
click at [276, 77] on div "? Which figure should replace the question mark?" at bounding box center [237, 55] width 424 height 71
drag, startPoint x: 276, startPoint y: 77, endPoint x: 218, endPoint y: 60, distance: 60.3
click at [218, 60] on icon "?" at bounding box center [237, 48] width 88 height 56
click at [133, 68] on div "? Which figure should replace the question mark?" at bounding box center [237, 55] width 424 height 71
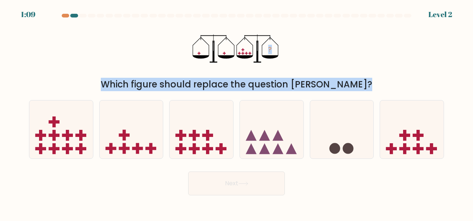
drag, startPoint x: 133, startPoint y: 68, endPoint x: 384, endPoint y: 168, distance: 270.3
click at [384, 168] on form at bounding box center [236, 104] width 473 height 181
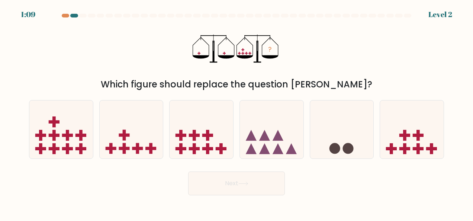
click at [384, 168] on div "Next" at bounding box center [237, 182] width 424 height 28
click at [63, 132] on icon at bounding box center [61, 129] width 64 height 52
click at [236, 112] on input "a." at bounding box center [236, 111] width 0 height 2
radio input "true"
click at [196, 188] on button "Next" at bounding box center [236, 183] width 97 height 24
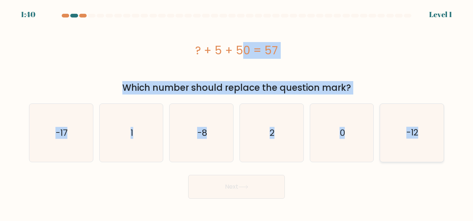
drag, startPoint x: 196, startPoint y: 43, endPoint x: 437, endPoint y: 129, distance: 256.0
click at [437, 129] on form "a. 1" at bounding box center [236, 106] width 473 height 185
copy form "? + 5 + 50 = 57 Which number should replace the question mark? a. -17 b. 1 c. -…"
click at [273, 106] on icon "2" at bounding box center [271, 133] width 58 height 58
click at [237, 110] on input "d. 2" at bounding box center [236, 111] width 0 height 2
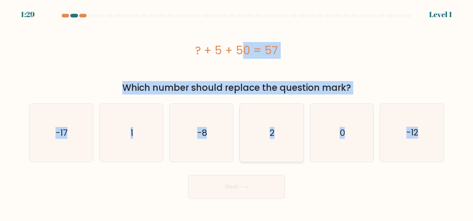
radio input "true"
click at [260, 194] on button "Next" at bounding box center [236, 187] width 97 height 24
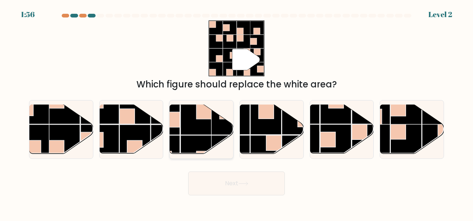
click at [219, 129] on rect at bounding box center [226, 119] width 31 height 31
click at [236, 112] on input "c." at bounding box center [236, 111] width 0 height 2
radio input "true"
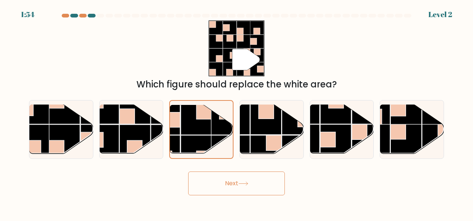
click at [259, 179] on button "Next" at bounding box center [236, 183] width 97 height 24
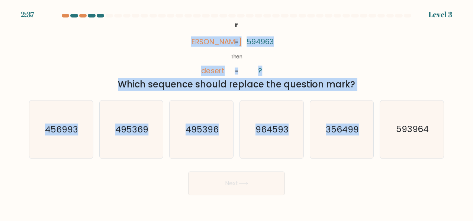
drag, startPoint x: 198, startPoint y: 34, endPoint x: 401, endPoint y: 161, distance: 239.3
click at [401, 161] on form "If ?" at bounding box center [236, 104] width 473 height 181
copy form "deters desert 594963 ? = = Which sequence should replace the question mark? a. …"
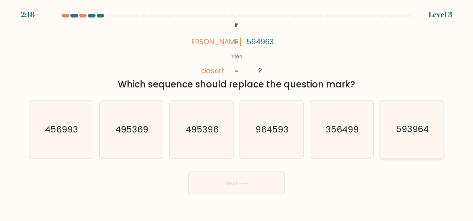
click at [420, 139] on icon "593964" at bounding box center [412, 129] width 58 height 58
click at [237, 112] on input "f. 593964" at bounding box center [236, 111] width 0 height 2
radio input "true"
click at [265, 181] on button "Next" at bounding box center [236, 183] width 97 height 24
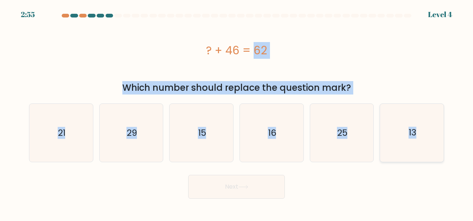
drag, startPoint x: 197, startPoint y: 38, endPoint x: 423, endPoint y: 133, distance: 245.7
click at [423, 133] on form "a." at bounding box center [236, 106] width 473 height 185
copy form "? + 46 = 62 Which number should replace the question mark? a. 21 b. 29 c. 15 d.…"
click at [263, 53] on div "? + 46 = 62" at bounding box center [236, 50] width 415 height 17
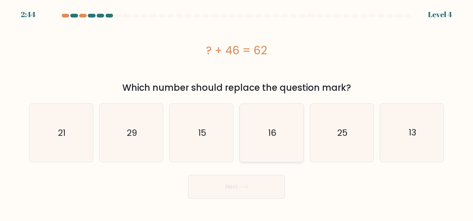
click at [250, 141] on icon "16" at bounding box center [271, 133] width 58 height 58
click at [237, 112] on input "d. 16" at bounding box center [236, 111] width 0 height 2
radio input "true"
click at [253, 197] on button "Next" at bounding box center [236, 187] width 97 height 24
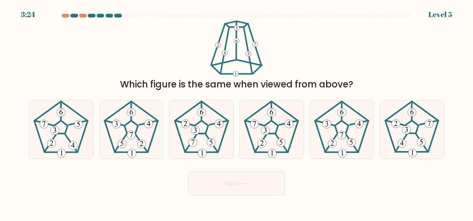
drag, startPoint x: 222, startPoint y: 25, endPoint x: 290, endPoint y: 83, distance: 88.6
click at [295, 84] on div "Which figure is the same when viewed from above?" at bounding box center [237, 55] width 424 height 71
click at [193, 34] on div "Which figure is the same when viewed from above?" at bounding box center [237, 55] width 424 height 71
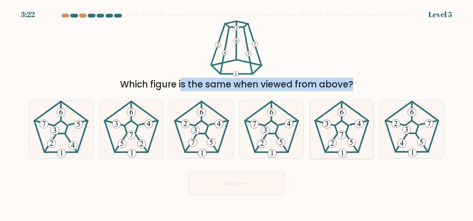
drag, startPoint x: 200, startPoint y: 33, endPoint x: 315, endPoint y: 150, distance: 164.6
click at [315, 150] on form at bounding box center [236, 104] width 473 height 181
click at [389, 67] on div "Which figure is the same when viewed from above?" at bounding box center [237, 55] width 424 height 71
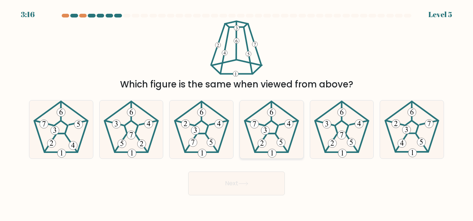
click at [273, 125] on icon at bounding box center [271, 129] width 58 height 58
click at [237, 112] on input "d." at bounding box center [236, 111] width 0 height 2
radio input "true"
click at [251, 183] on button "Next" at bounding box center [236, 183] width 97 height 24
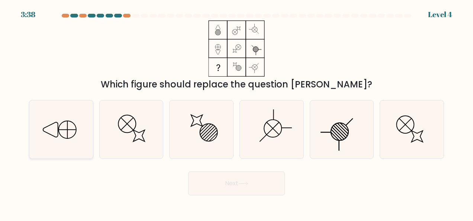
click at [80, 132] on icon at bounding box center [61, 129] width 58 height 58
click at [236, 112] on input "a." at bounding box center [236, 111] width 0 height 2
radio input "true"
click at [222, 178] on button "Next" at bounding box center [236, 183] width 97 height 24
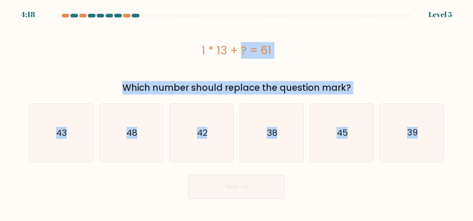
drag, startPoint x: 185, startPoint y: 43, endPoint x: 444, endPoint y: 139, distance: 276.2
click at [444, 139] on form "a." at bounding box center [236, 106] width 473 height 185
copy form "1 * 13 + ? = 61 Which number should replace the question mark? a. 43 b. 48 c. 4…"
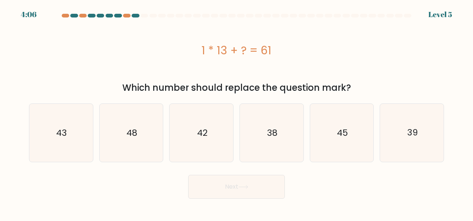
click at [363, 180] on div "Next" at bounding box center [237, 185] width 424 height 28
click at [126, 135] on icon "48" at bounding box center [131, 133] width 58 height 58
click at [236, 112] on input "b. 48" at bounding box center [236, 111] width 0 height 2
radio input "true"
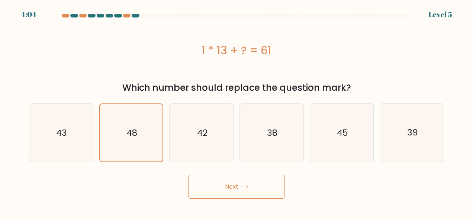
click at [227, 187] on button "Next" at bounding box center [236, 187] width 97 height 24
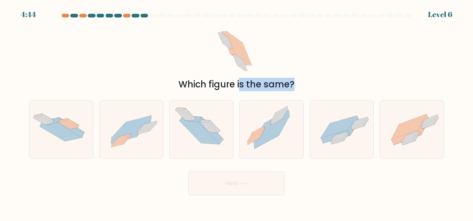
drag, startPoint x: 151, startPoint y: 77, endPoint x: 378, endPoint y: 153, distance: 238.7
click at [378, 153] on form at bounding box center [236, 104] width 473 height 181
drag, startPoint x: 378, startPoint y: 153, endPoint x: 365, endPoint y: 191, distance: 40.0
click at [365, 191] on div "Next" at bounding box center [237, 182] width 424 height 28
click at [397, 123] on icon at bounding box center [412, 130] width 64 height 48
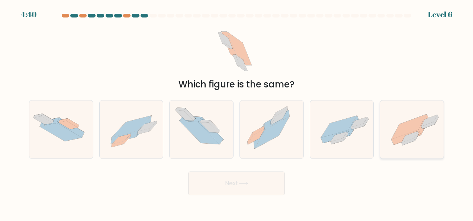
click at [237, 112] on input "f." at bounding box center [236, 111] width 0 height 2
radio input "true"
click at [261, 190] on button "Next" at bounding box center [236, 183] width 97 height 24
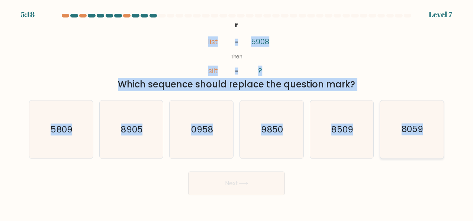
drag, startPoint x: 208, startPoint y: 33, endPoint x: 442, endPoint y: 137, distance: 256.5
click at [442, 137] on form "If ?" at bounding box center [236, 104] width 473 height 181
copy form "list silt 5908 ? = = Which sequence should replace the question mark? a. 5809 b…"
click at [390, 179] on div "Next" at bounding box center [237, 182] width 424 height 28
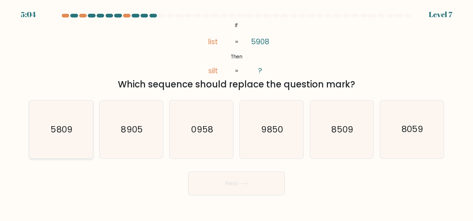
click at [64, 132] on text "5809" at bounding box center [62, 129] width 22 height 12
click at [236, 112] on input "a. 5809" at bounding box center [236, 111] width 0 height 2
radio input "true"
click at [231, 180] on button "Next" at bounding box center [236, 183] width 97 height 24
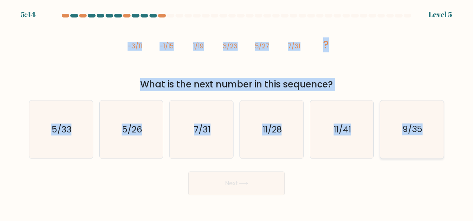
drag, startPoint x: 119, startPoint y: 39, endPoint x: 432, endPoint y: 138, distance: 328.9
click at [432, 138] on form at bounding box center [236, 104] width 473 height 181
copy form "-3/11 -1/15 1/19 3/23 5/27 7/31 ? What is the next number in this sequence? a. …"
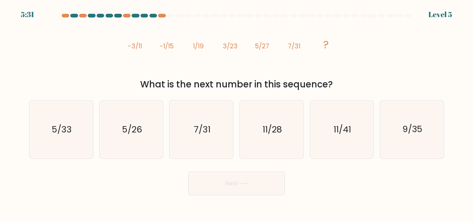
click at [391, 162] on form at bounding box center [236, 104] width 473 height 181
click at [402, 134] on text "9/35" at bounding box center [412, 129] width 20 height 12
click at [237, 112] on input "f. 9/35" at bounding box center [236, 111] width 0 height 2
radio input "true"
click at [272, 188] on button "Next" at bounding box center [236, 183] width 97 height 24
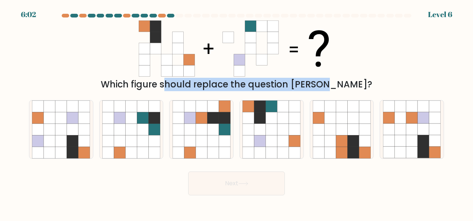
drag, startPoint x: 122, startPoint y: 32, endPoint x: 308, endPoint y: 77, distance: 191.4
click at [293, 84] on div "Which figure should replace the question [PERSON_NAME]?" at bounding box center [237, 55] width 424 height 71
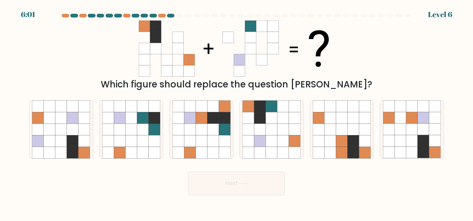
drag, startPoint x: 308, startPoint y: 77, endPoint x: 411, endPoint y: 67, distance: 103.1
click at [411, 67] on div "Which figure should replace the question mark?" at bounding box center [237, 55] width 424 height 71
click at [258, 119] on icon at bounding box center [260, 118] width 12 height 12
click at [237, 112] on input "d." at bounding box center [236, 111] width 0 height 2
radio input "true"
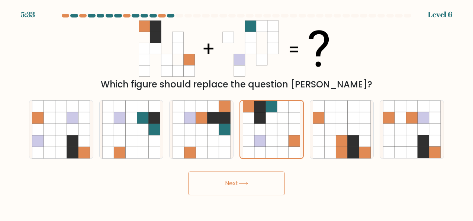
drag, startPoint x: 271, startPoint y: 185, endPoint x: 278, endPoint y: 185, distance: 7.1
click at [278, 185] on button "Next" at bounding box center [236, 183] width 97 height 24
click at [229, 189] on button "Next" at bounding box center [236, 183] width 97 height 24
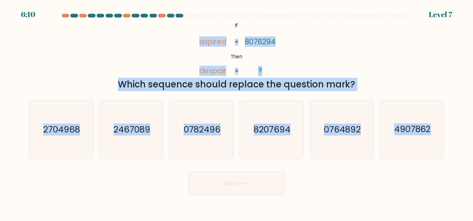
drag, startPoint x: 195, startPoint y: 38, endPoint x: 445, endPoint y: 123, distance: 264.1
click at [445, 123] on form "If ?" at bounding box center [236, 104] width 473 height 181
copy form "aspired despair 8076294 ? = = Which sequence should replace the question mark? …"
click at [437, 122] on icon "4907862" at bounding box center [412, 129] width 58 height 58
click at [237, 112] on input "f. 4907862" at bounding box center [236, 111] width 0 height 2
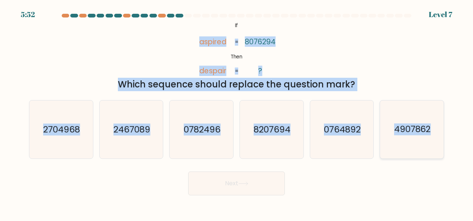
radio input "true"
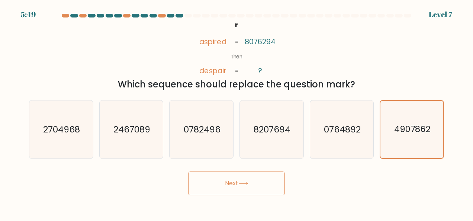
click at [230, 181] on button "Next" at bounding box center [236, 183] width 97 height 24
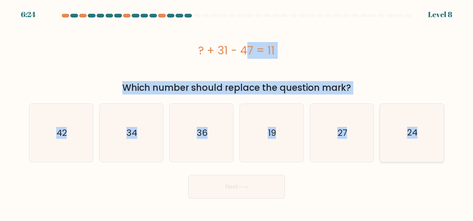
drag, startPoint x: 203, startPoint y: 44, endPoint x: 425, endPoint y: 126, distance: 236.9
click at [425, 126] on form "a." at bounding box center [236, 106] width 473 height 185
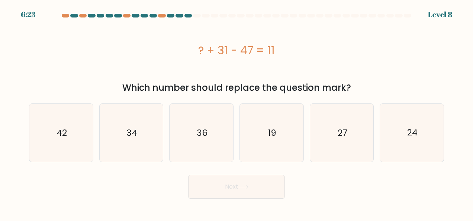
click at [193, 54] on div "? + 31 - 47 = 11" at bounding box center [236, 50] width 415 height 17
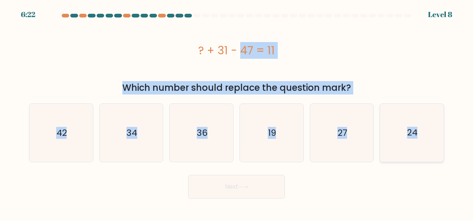
drag, startPoint x: 192, startPoint y: 49, endPoint x: 431, endPoint y: 132, distance: 252.4
click at [431, 132] on form "a." at bounding box center [236, 106] width 473 height 185
copy form "? + 31 - 47 = 11 Which number should replace the question mark? a. 42 b. 34 c. …"
click at [139, 71] on div "? + 31 - 47 = 11" at bounding box center [236, 49] width 415 height 59
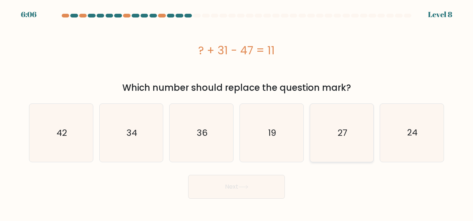
click at [353, 147] on icon "27" at bounding box center [342, 133] width 58 height 58
click at [237, 112] on input "e. 27" at bounding box center [236, 111] width 0 height 2
radio input "true"
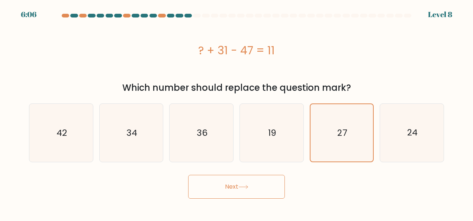
click at [255, 183] on button "Next" at bounding box center [236, 187] width 97 height 24
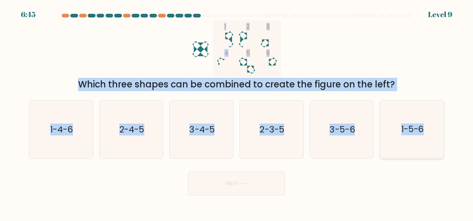
drag, startPoint x: 200, startPoint y: 28, endPoint x: 432, endPoint y: 136, distance: 256.3
click at [432, 136] on form at bounding box center [236, 104] width 473 height 181
click at [432, 136] on icon "1-5-6" at bounding box center [412, 129] width 58 height 58
click at [237, 112] on input "f. 1-5-6" at bounding box center [236, 111] width 0 height 2
radio input "true"
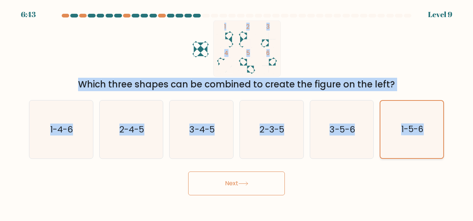
copy form "1 2 3 4 5 6 Which three shapes can be combined to create the figure on the left…"
click at [152, 56] on icon "1 2 3 4 5 6" at bounding box center [236, 48] width 200 height 56
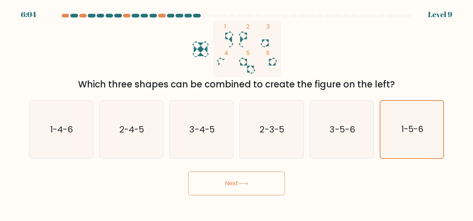
click at [262, 181] on button "Next" at bounding box center [236, 183] width 97 height 24
click at [225, 178] on button "Next" at bounding box center [236, 183] width 97 height 24
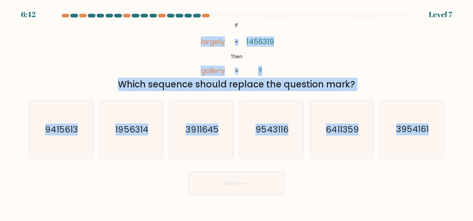
drag, startPoint x: 194, startPoint y: 28, endPoint x: 457, endPoint y: 135, distance: 283.7
click at [457, 135] on form "If ?" at bounding box center [236, 104] width 473 height 181
copy form "largely gallery 1456319 ? = = Which sequence should replace the question mark? …"
click at [409, 67] on div "@import url('https://fonts.googleapis.com/css?family=Abril+Fatface:400,100,100i…" at bounding box center [237, 55] width 424 height 71
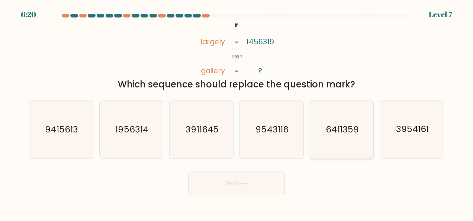
click at [358, 125] on text "6411359" at bounding box center [342, 129] width 33 height 12
click at [237, 112] on input "e. 6411359" at bounding box center [236, 111] width 0 height 2
radio input "true"
click at [269, 182] on button "Next" at bounding box center [236, 183] width 97 height 24
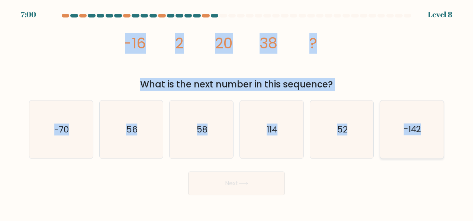
drag, startPoint x: 125, startPoint y: 27, endPoint x: 441, endPoint y: 148, distance: 338.4
click at [441, 148] on form at bounding box center [236, 104] width 473 height 181
click at [139, 126] on icon "56" at bounding box center [131, 129] width 58 height 58
click at [236, 112] on input "b. 56" at bounding box center [236, 111] width 0 height 2
radio input "true"
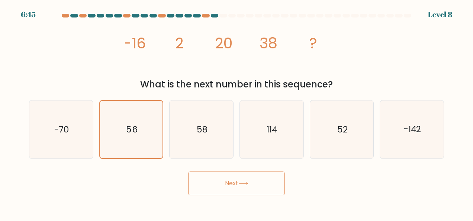
click at [281, 184] on button "Next" at bounding box center [236, 183] width 97 height 24
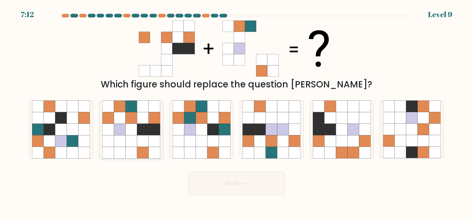
click at [155, 135] on icon at bounding box center [155, 141] width 12 height 12
click at [236, 112] on input "b." at bounding box center [236, 111] width 0 height 2
radio input "true"
click at [225, 186] on button "Next" at bounding box center [236, 183] width 97 height 24
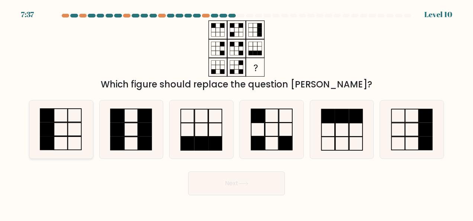
click at [60, 123] on rect at bounding box center [60, 129] width 13 height 13
click at [236, 112] on input "a." at bounding box center [236, 111] width 0 height 2
radio input "true"
click at [247, 185] on icon at bounding box center [243, 183] width 10 height 4
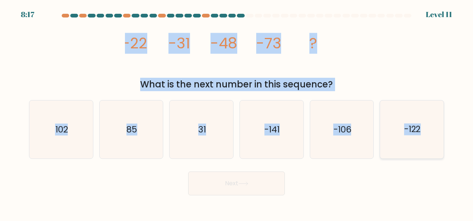
drag, startPoint x: 114, startPoint y: 32, endPoint x: 435, endPoint y: 136, distance: 337.4
click at [435, 136] on form at bounding box center [236, 104] width 473 height 181
click at [97, 59] on div "image/svg+xml -22 -31 -48 -73 ? What is the next number in this sequence?" at bounding box center [237, 55] width 424 height 71
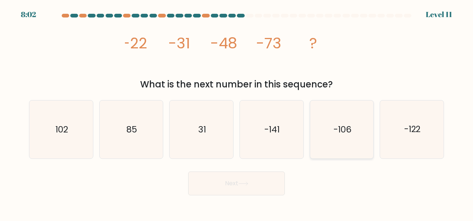
click at [368, 111] on icon "-106" at bounding box center [342, 129] width 58 height 58
click at [237, 111] on input "e. -106" at bounding box center [236, 111] width 0 height 2
radio input "true"
click at [283, 182] on button "Next" at bounding box center [236, 183] width 97 height 24
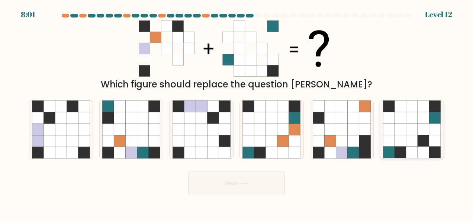
click at [384, 123] on icon at bounding box center [389, 118] width 12 height 12
click at [237, 112] on input "f." at bounding box center [236, 111] width 0 height 2
radio input "true"
click at [360, 140] on icon at bounding box center [365, 141] width 12 height 12
click at [237, 112] on input "e." at bounding box center [236, 111] width 0 height 2
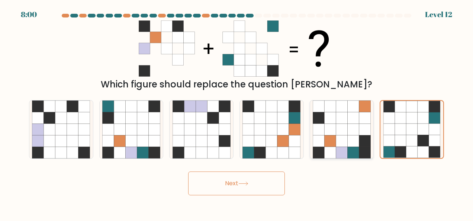
radio input "true"
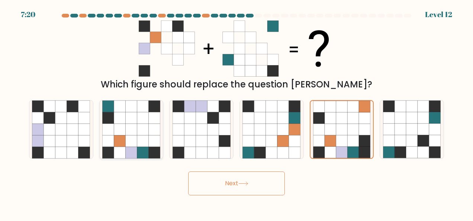
click at [152, 140] on icon at bounding box center [155, 141] width 12 height 12
click at [236, 112] on input "b." at bounding box center [236, 111] width 0 height 2
radio input "true"
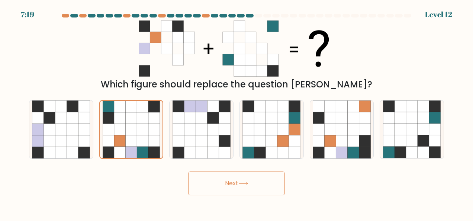
click at [227, 175] on button "Next" at bounding box center [236, 183] width 97 height 24
click at [239, 187] on button "Next" at bounding box center [236, 183] width 97 height 24
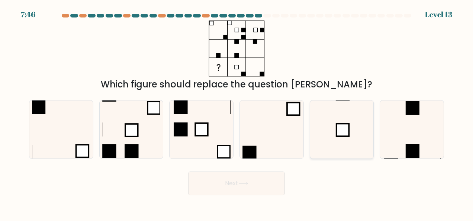
click at [349, 136] on rect at bounding box center [342, 129] width 13 height 13
click at [237, 112] on input "e." at bounding box center [236, 111] width 0 height 2
radio input "true"
click at [261, 186] on button "Next" at bounding box center [236, 183] width 97 height 24
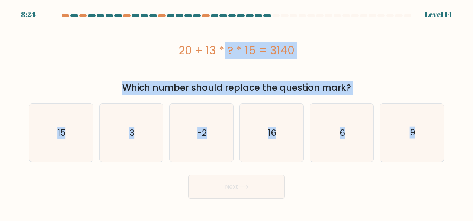
drag, startPoint x: 173, startPoint y: 35, endPoint x: 474, endPoint y: 133, distance: 316.5
click at [473, 133] on html "8:24 Level 14" at bounding box center [236, 110] width 473 height 221
click at [298, 117] on icon "16" at bounding box center [271, 133] width 58 height 58
click at [237, 112] on input "d. 16" at bounding box center [236, 111] width 0 height 2
radio input "true"
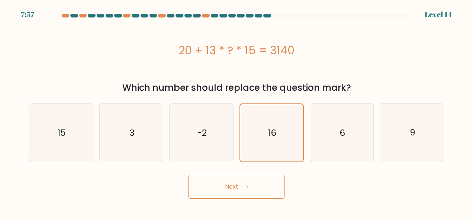
click at [270, 194] on button "Next" at bounding box center [236, 187] width 97 height 24
click at [270, 184] on button "Next" at bounding box center [236, 187] width 97 height 24
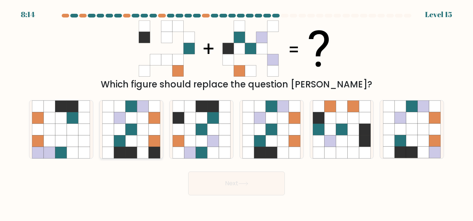
click at [144, 137] on icon at bounding box center [143, 141] width 12 height 12
click at [236, 112] on input "b." at bounding box center [236, 111] width 0 height 2
radio input "true"
click at [237, 172] on button "Next" at bounding box center [236, 183] width 97 height 24
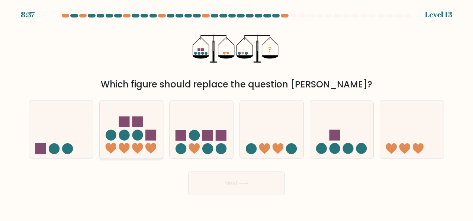
click at [155, 137] on rect at bounding box center [150, 135] width 11 height 11
click at [236, 112] on input "b." at bounding box center [236, 111] width 0 height 2
radio input "true"
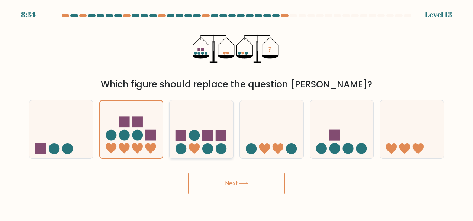
click at [219, 142] on icon at bounding box center [202, 129] width 64 height 52
click at [236, 112] on input "c." at bounding box center [236, 111] width 0 height 2
radio input "true"
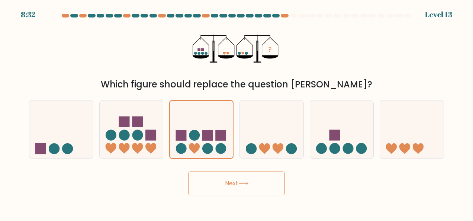
click at [224, 184] on button "Next" at bounding box center [236, 183] width 97 height 24
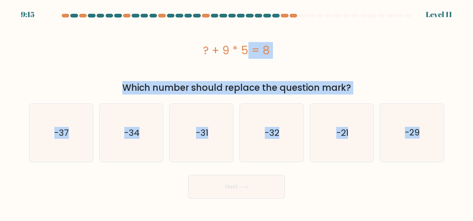
drag, startPoint x: 194, startPoint y: 42, endPoint x: 458, endPoint y: 116, distance: 274.2
click at [458, 116] on form "a." at bounding box center [236, 106] width 473 height 185
click at [169, 57] on div "? + 9 * 5 = 8" at bounding box center [236, 50] width 415 height 17
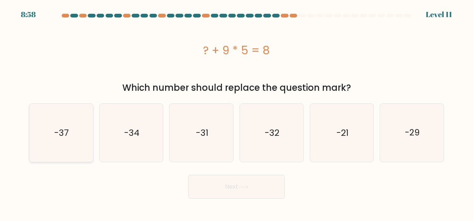
click at [64, 135] on text "-37" at bounding box center [61, 133] width 14 height 12
click at [236, 112] on input "a. -37" at bounding box center [236, 111] width 0 height 2
radio input "true"
click at [245, 182] on button "Next" at bounding box center [236, 187] width 97 height 24
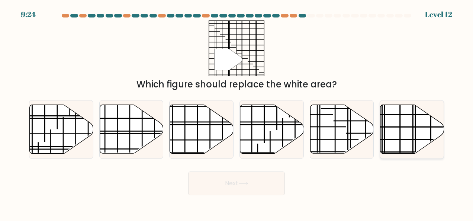
click at [391, 128] on icon at bounding box center [412, 129] width 64 height 49
click at [237, 112] on input "f." at bounding box center [236, 111] width 0 height 2
radio input "true"
click at [262, 186] on button "Next" at bounding box center [236, 183] width 97 height 24
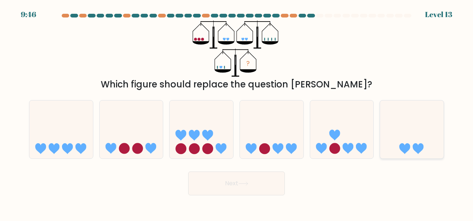
drag, startPoint x: 405, startPoint y: 132, endPoint x: 415, endPoint y: 132, distance: 10.0
click at [412, 132] on icon at bounding box center [412, 129] width 64 height 52
click at [237, 112] on input "f." at bounding box center [236, 111] width 0 height 2
radio input "true"
click at [269, 184] on button "Next" at bounding box center [236, 183] width 97 height 24
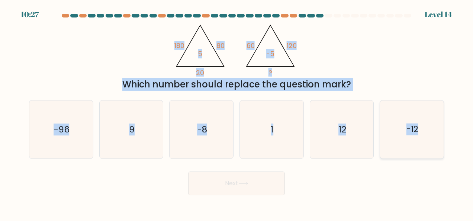
drag, startPoint x: 155, startPoint y: 38, endPoint x: 425, endPoint y: 133, distance: 286.9
click at [425, 133] on form at bounding box center [236, 104] width 473 height 181
click at [425, 133] on icon "-12" at bounding box center [412, 129] width 58 height 58
click at [237, 112] on input "f. -12" at bounding box center [236, 111] width 0 height 2
radio input "true"
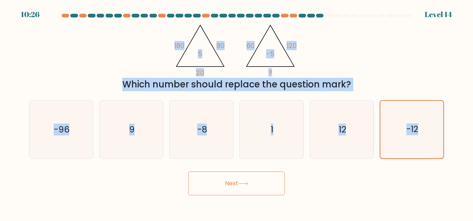
click at [425, 133] on icon "-12" at bounding box center [411, 129] width 57 height 57
click at [237, 112] on input "f. -12" at bounding box center [236, 111] width 0 height 2
click at [417, 145] on icon "-12" at bounding box center [411, 129] width 57 height 57
click at [237, 112] on input "f. -12" at bounding box center [236, 111] width 0 height 2
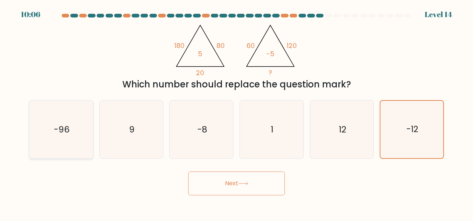
click at [80, 139] on icon "-96" at bounding box center [61, 129] width 58 height 58
click at [236, 112] on input "a. -96" at bounding box center [236, 111] width 0 height 2
radio input "true"
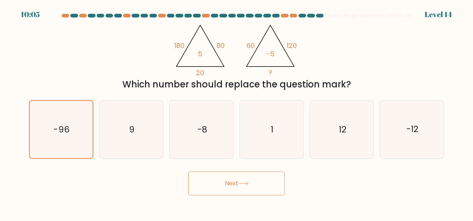
click at [268, 184] on button "Next" at bounding box center [236, 183] width 97 height 24
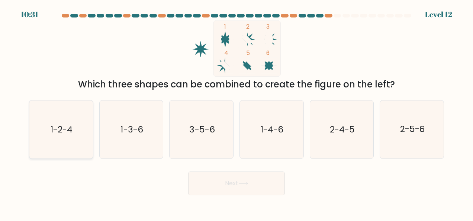
click at [66, 112] on icon "1-2-4" at bounding box center [61, 129] width 58 height 58
click at [236, 112] on input "a. 1-2-4" at bounding box center [236, 111] width 0 height 2
radio input "true"
click at [233, 181] on button "Next" at bounding box center [236, 183] width 97 height 24
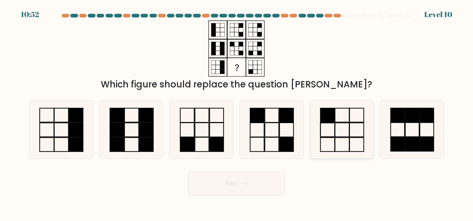
drag, startPoint x: 348, startPoint y: 120, endPoint x: 342, endPoint y: 117, distance: 6.7
click at [342, 117] on icon at bounding box center [342, 129] width 58 height 58
click at [237, 112] on input "e." at bounding box center [236, 111] width 0 height 2
radio input "true"
click at [211, 149] on rect at bounding box center [216, 144] width 14 height 14
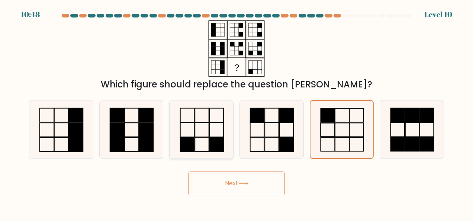
click at [236, 112] on input "c." at bounding box center [236, 111] width 0 height 2
radio input "true"
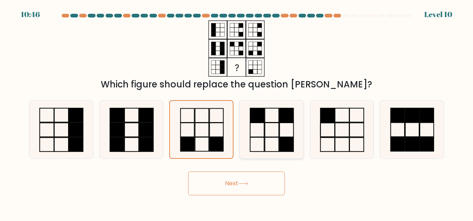
click at [293, 135] on icon at bounding box center [271, 129] width 58 height 58
click at [237, 112] on input "d." at bounding box center [236, 111] width 0 height 2
radio input "true"
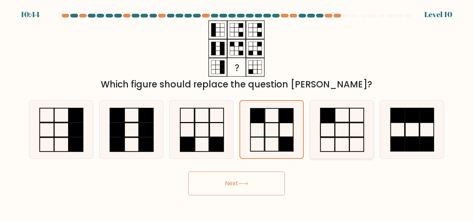
click at [362, 144] on icon at bounding box center [342, 129] width 58 height 58
click at [237, 112] on input "e." at bounding box center [236, 111] width 0 height 2
radio input "true"
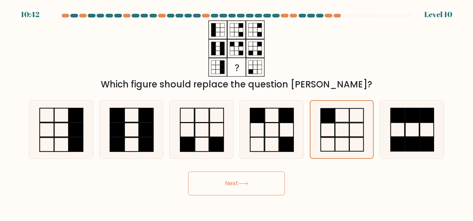
click at [255, 187] on button "Next" at bounding box center [236, 183] width 97 height 24
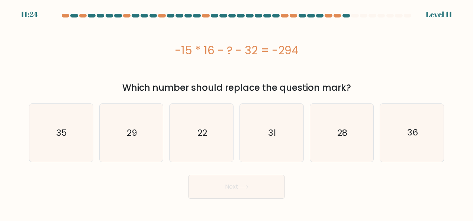
drag, startPoint x: 184, startPoint y: 46, endPoint x: 301, endPoint y: 88, distance: 124.8
click at [301, 88] on div "-15 * 16 - ? - 32 = -294 Which number should replace the question mark?" at bounding box center [237, 57] width 424 height 74
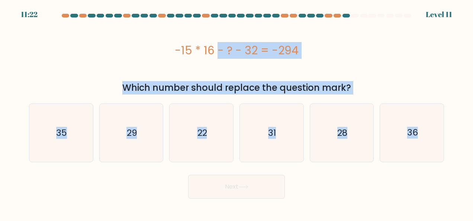
drag, startPoint x: 165, startPoint y: 48, endPoint x: 363, endPoint y: 188, distance: 242.2
click at [363, 188] on form "a." at bounding box center [236, 106] width 473 height 185
click at [219, 158] on icon "22" at bounding box center [201, 133] width 58 height 58
click at [236, 112] on input "c. 22" at bounding box center [236, 111] width 0 height 2
radio input "true"
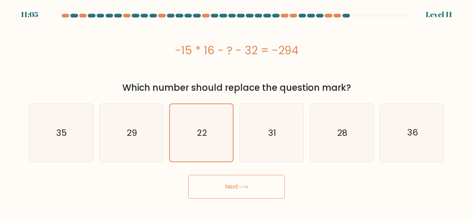
click at [241, 197] on button "Next" at bounding box center [236, 187] width 97 height 24
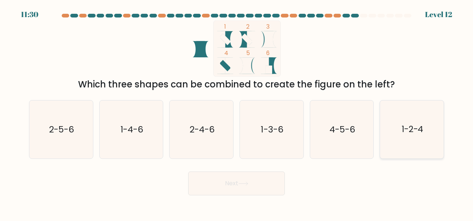
click at [408, 135] on icon "1-2-4" at bounding box center [412, 129] width 58 height 58
click at [237, 112] on input "f. 1-2-4" at bounding box center [236, 111] width 0 height 2
radio input "true"
click at [259, 181] on button "Next" at bounding box center [236, 183] width 97 height 24
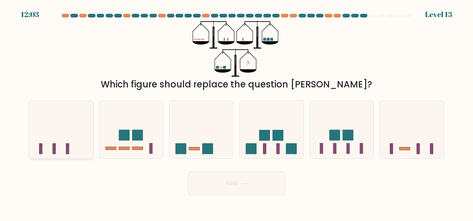
click at [59, 145] on icon at bounding box center [61, 129] width 64 height 52
click at [236, 112] on input "a." at bounding box center [236, 111] width 0 height 2
radio input "true"
click at [216, 177] on button "Next" at bounding box center [236, 183] width 97 height 24
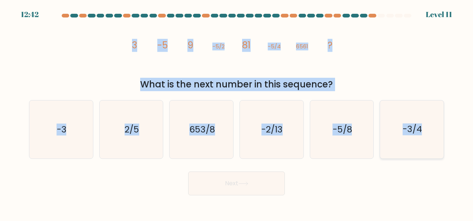
drag, startPoint x: 125, startPoint y: 45, endPoint x: 428, endPoint y: 126, distance: 313.1
click at [428, 126] on form at bounding box center [236, 104] width 473 height 181
click at [351, 126] on text "-5/8" at bounding box center [342, 129] width 19 height 12
click at [237, 112] on input "e. -5/8" at bounding box center [236, 111] width 0 height 2
radio input "true"
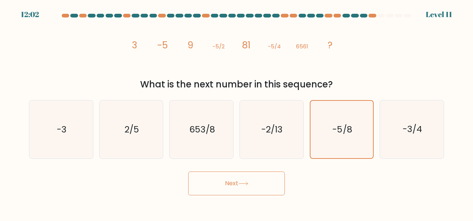
click at [260, 180] on button "Next" at bounding box center [236, 183] width 97 height 24
click at [255, 190] on button "Next" at bounding box center [236, 183] width 97 height 24
click at [255, 188] on button "Next" at bounding box center [236, 183] width 97 height 24
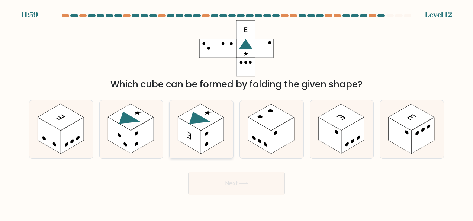
click at [194, 135] on rect at bounding box center [189, 135] width 23 height 36
click at [236, 112] on input "c." at bounding box center [236, 111] width 0 height 2
radio input "true"
click at [224, 186] on button "Next" at bounding box center [236, 183] width 97 height 24
click at [259, 187] on button "Next" at bounding box center [236, 183] width 97 height 24
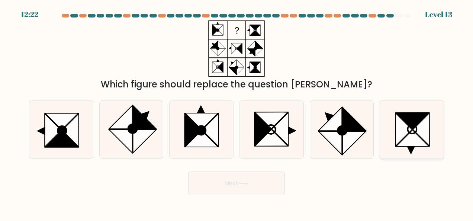
click at [406, 138] on icon at bounding box center [412, 138] width 33 height 16
click at [237, 112] on input "f." at bounding box center [236, 111] width 0 height 2
radio input "true"
click at [253, 174] on button "Next" at bounding box center [236, 183] width 97 height 24
click at [254, 176] on button "Next" at bounding box center [236, 183] width 97 height 24
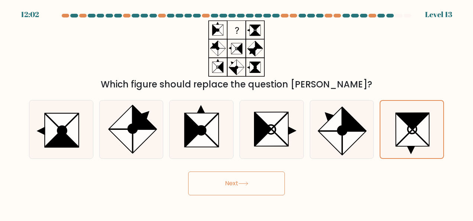
click at [230, 178] on button "Next" at bounding box center [236, 183] width 97 height 24
click at [261, 189] on button "Next" at bounding box center [236, 183] width 97 height 24
click at [397, 140] on icon at bounding box center [404, 129] width 16 height 33
click at [237, 112] on input "f." at bounding box center [236, 111] width 0 height 2
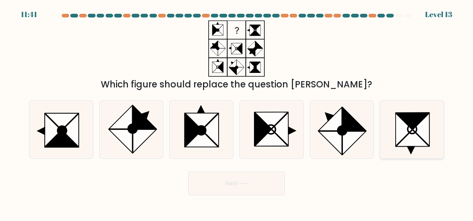
radio input "true"
click at [232, 187] on button "Next" at bounding box center [236, 183] width 97 height 24
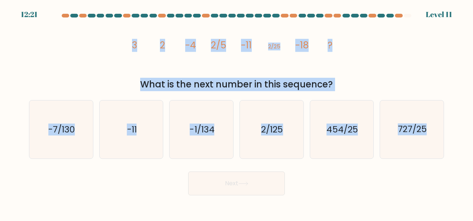
drag, startPoint x: 109, startPoint y: 52, endPoint x: 433, endPoint y: 169, distance: 344.0
click at [433, 169] on form at bounding box center [236, 104] width 473 height 181
copy form "3 2 -4 2/5 -11 2/25 -18 ? What is the next number in this sequence? a. -7/130 b…"
click at [286, 119] on icon "2/125" at bounding box center [271, 129] width 58 height 58
click at [237, 112] on input "d. 2/125" at bounding box center [236, 111] width 0 height 2
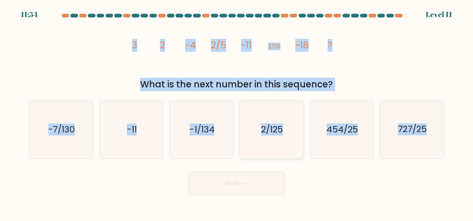
radio input "true"
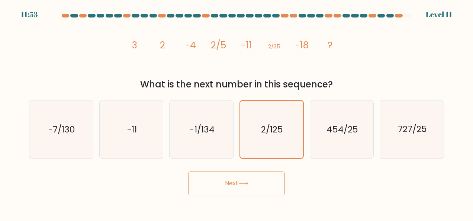
drag, startPoint x: 280, startPoint y: 186, endPoint x: 286, endPoint y: 189, distance: 6.7
click at [286, 188] on div "Next" at bounding box center [237, 182] width 424 height 28
click at [266, 182] on button "Next" at bounding box center [236, 183] width 97 height 24
